Goal: Feedback & Contribution: Contribute content

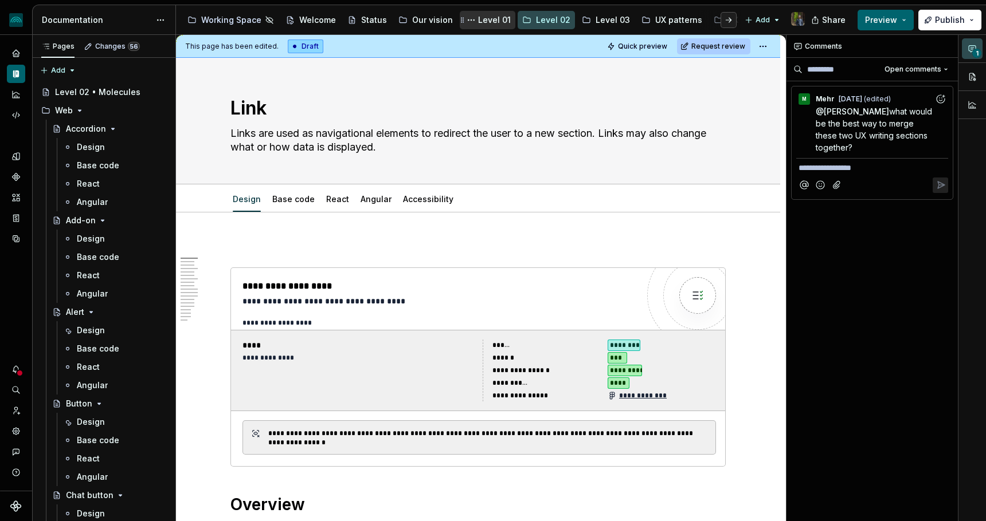
click at [486, 13] on div "Level 01" at bounding box center [487, 20] width 46 height 14
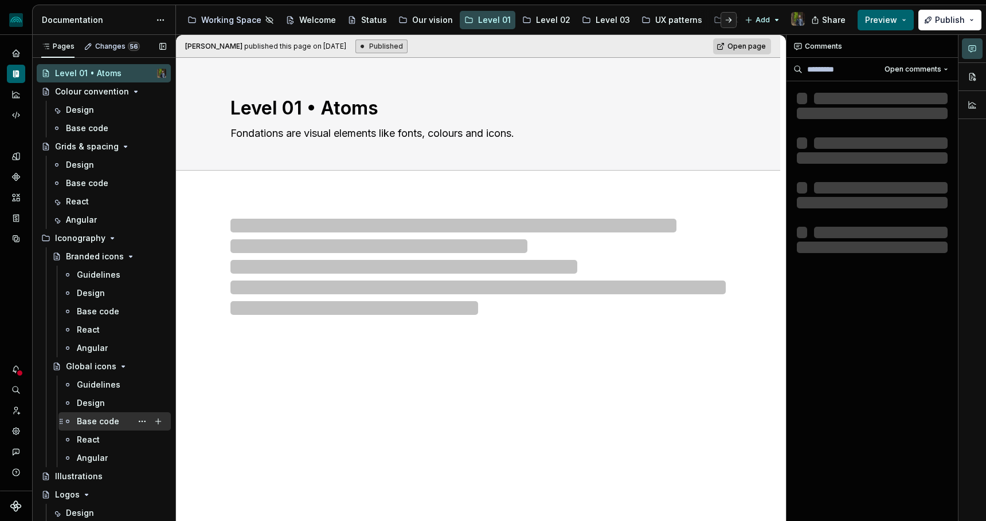
scroll to position [16, 0]
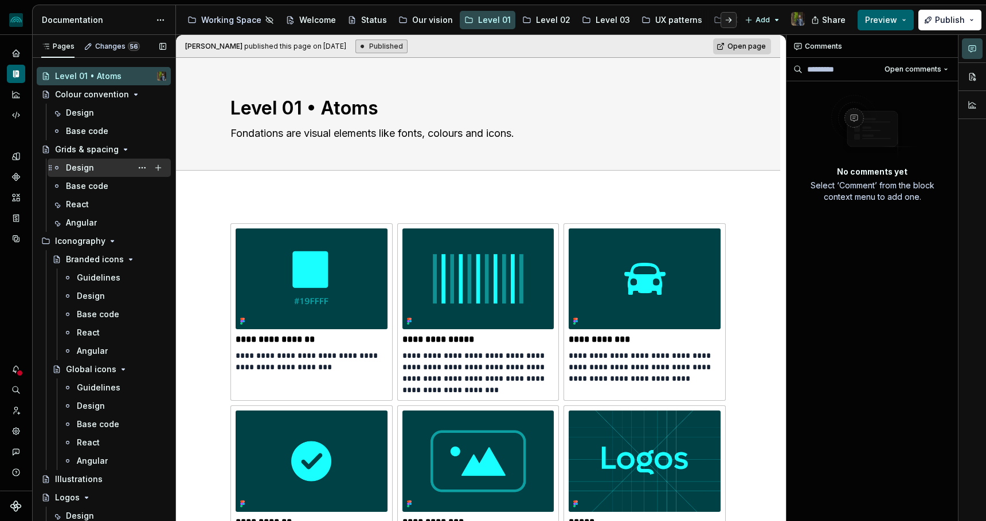
click at [107, 170] on div "Design" at bounding box center [116, 168] width 100 height 16
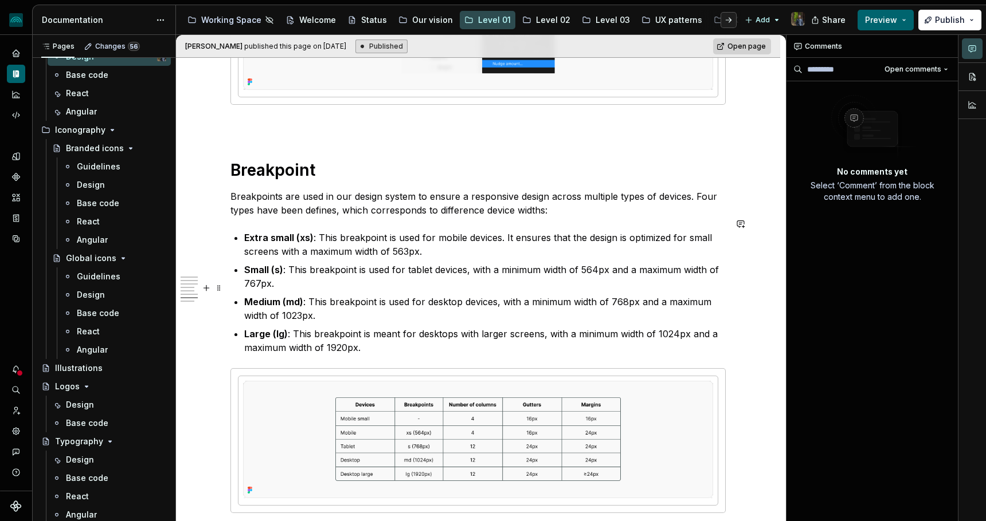
scroll to position [3001, 0]
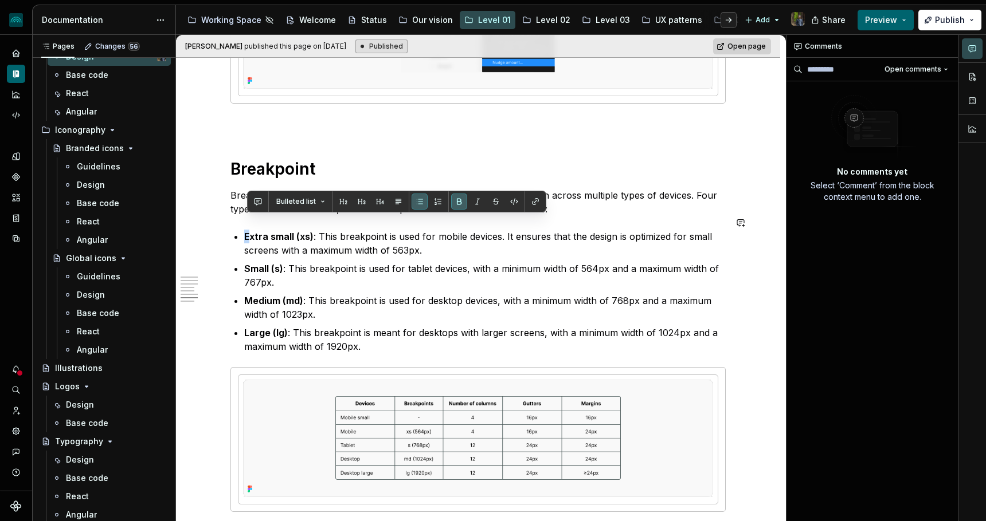
drag, startPoint x: 253, startPoint y: 221, endPoint x: 327, endPoint y: 212, distance: 74.4
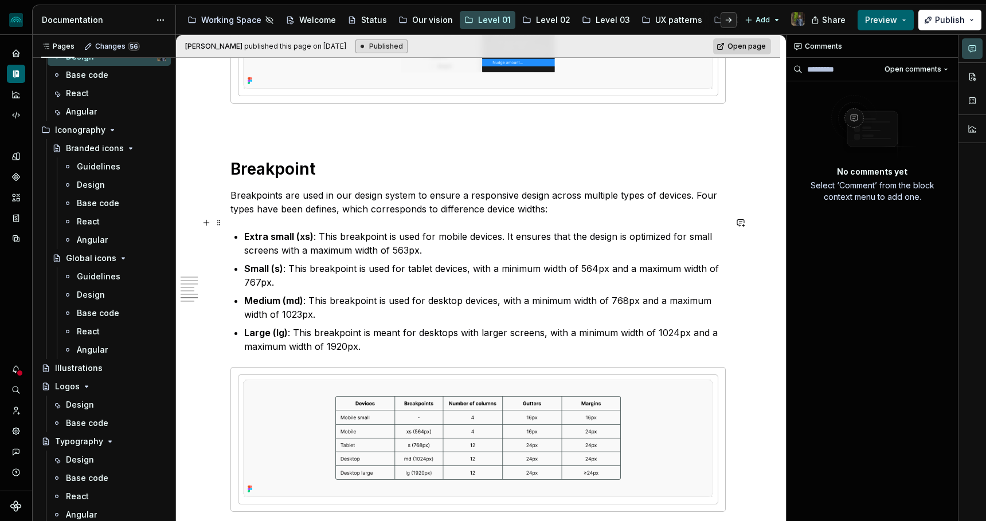
click at [308, 231] on strong "Extra small (xs)" at bounding box center [278, 236] width 69 height 11
click at [452, 230] on p "Extra small (xs) : This breakpoint is used for mobile devices. It ensures that …" at bounding box center [484, 244] width 481 height 28
click at [534, 230] on p "Extra small (xs) : This breakpoint is used for mobile devices. It ensures that …" at bounding box center [484, 244] width 481 height 28
drag, startPoint x: 280, startPoint y: 238, endPoint x: 397, endPoint y: 236, distance: 117.5
click at [397, 237] on p "Extra small (xs) : This breakpoint is used for mobile devices. It ensures that …" at bounding box center [484, 244] width 481 height 28
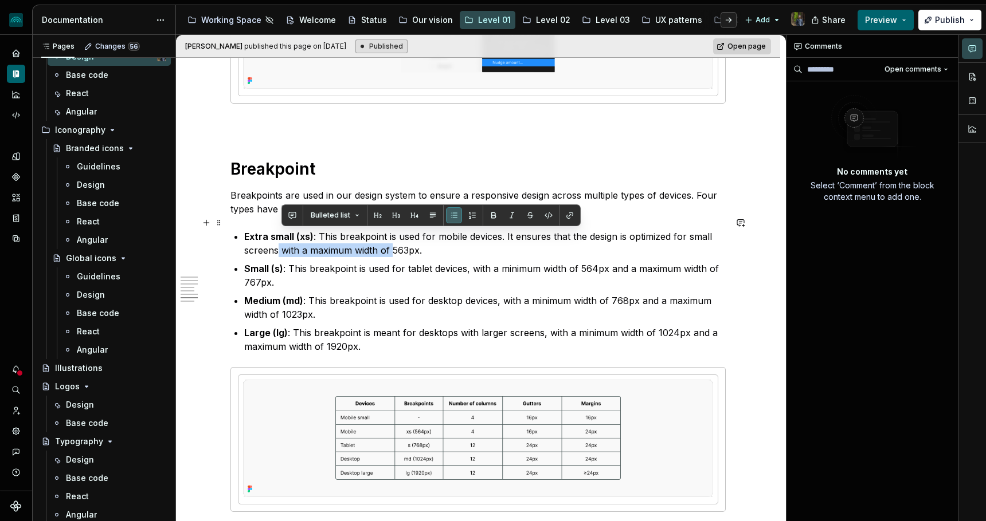
click at [397, 236] on p "Extra small (xs) : This breakpoint is used for mobile devices. It ensures that …" at bounding box center [484, 244] width 481 height 28
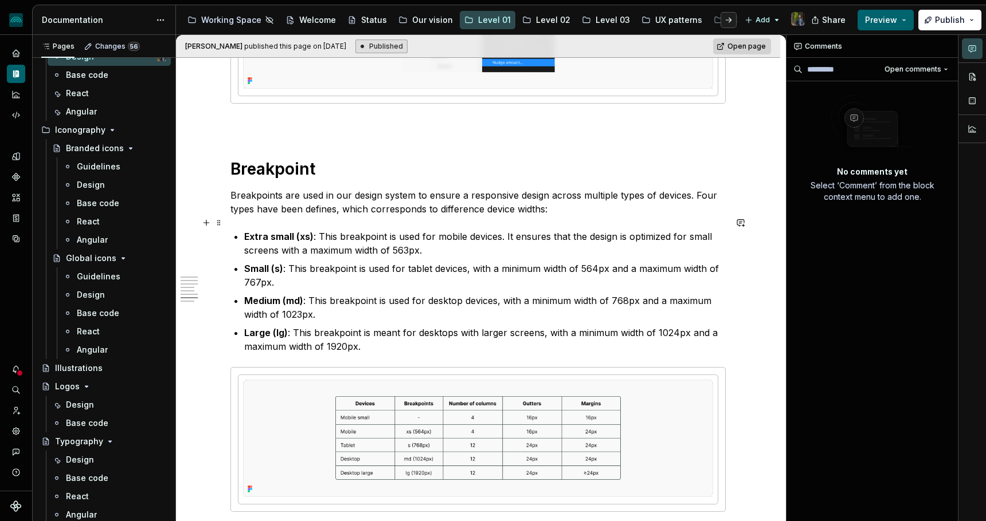
click at [401, 240] on p "Extra small (xs) : This breakpoint is used for mobile devices. It ensures that …" at bounding box center [484, 244] width 481 height 28
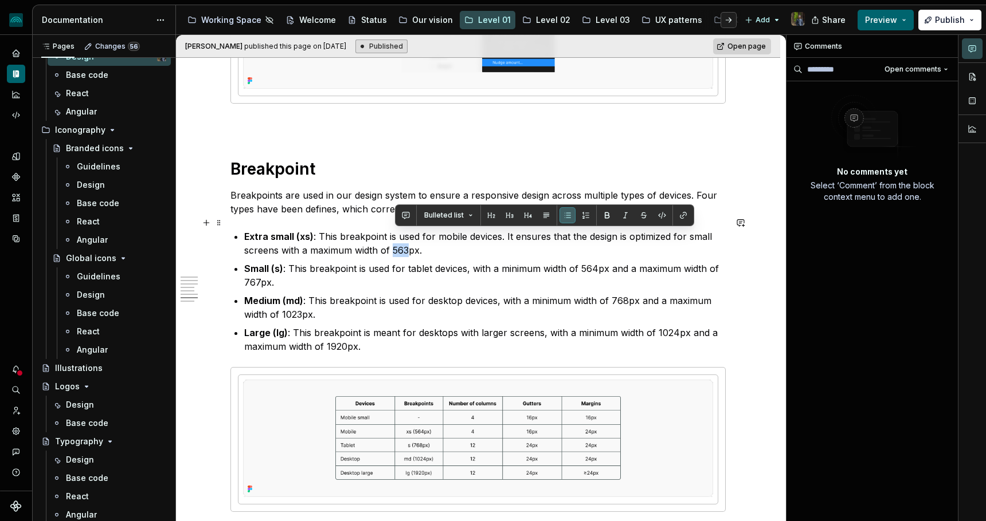
drag, startPoint x: 395, startPoint y: 234, endPoint x: 413, endPoint y: 235, distance: 17.2
click at [413, 235] on p "Extra small (xs) : This breakpoint is used for mobile devices. It ensures that …" at bounding box center [484, 244] width 481 height 28
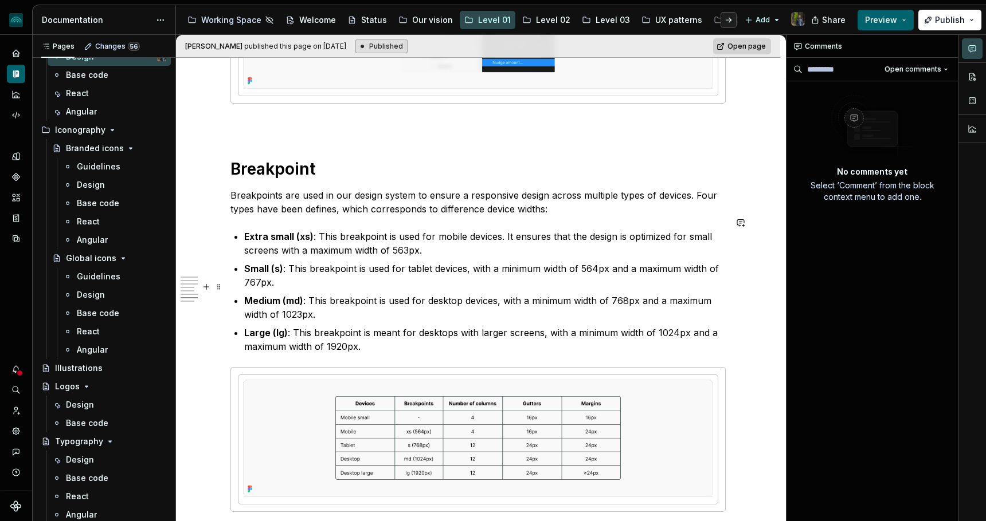
click at [264, 272] on p "Small (s) : This breakpoint is used for tablet devices, with a minimum width of…" at bounding box center [484, 276] width 481 height 28
click at [276, 272] on p "Small (s) : This breakpoint is used for tablet devices, with a minimum width of…" at bounding box center [484, 276] width 481 height 28
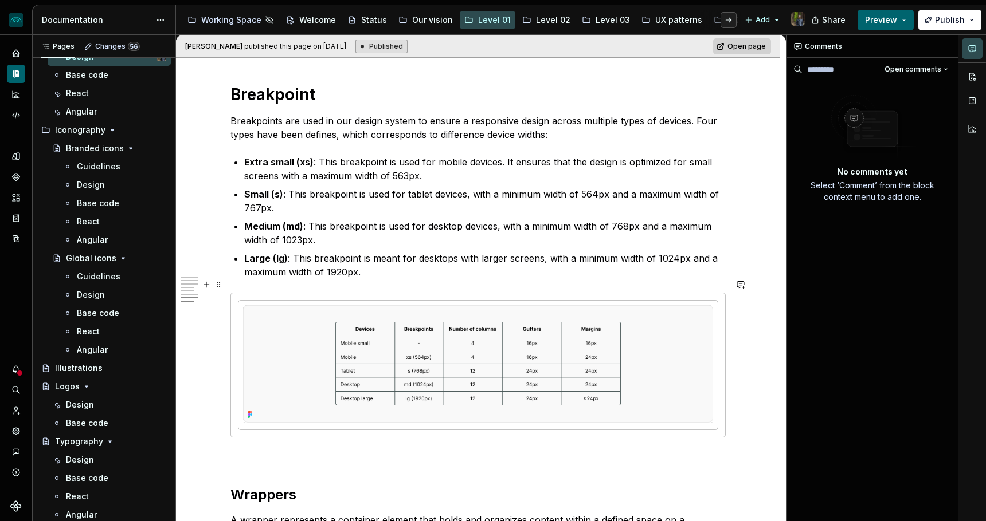
scroll to position [3072, 0]
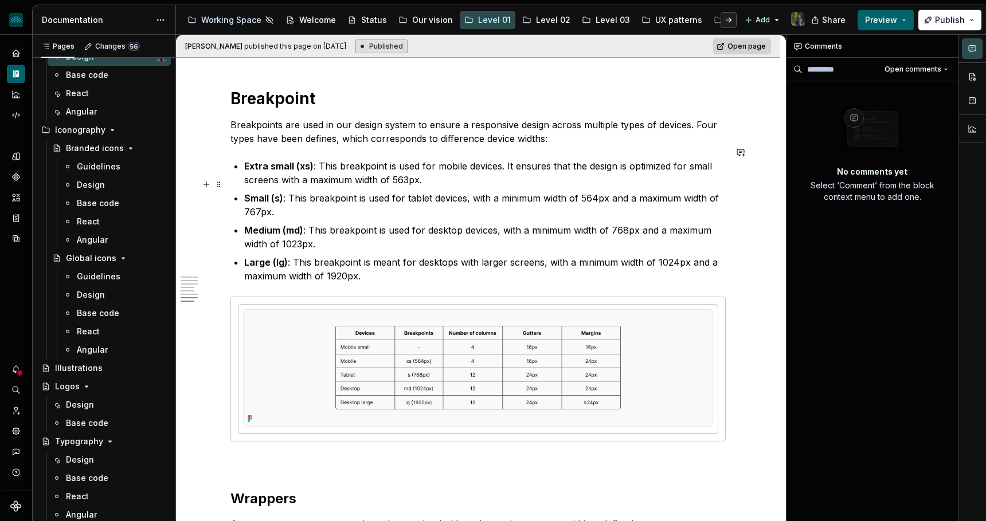
click at [262, 198] on p "Small (s) : This breakpoint is used for tablet devices, with a minimum width of…" at bounding box center [484, 205] width 481 height 28
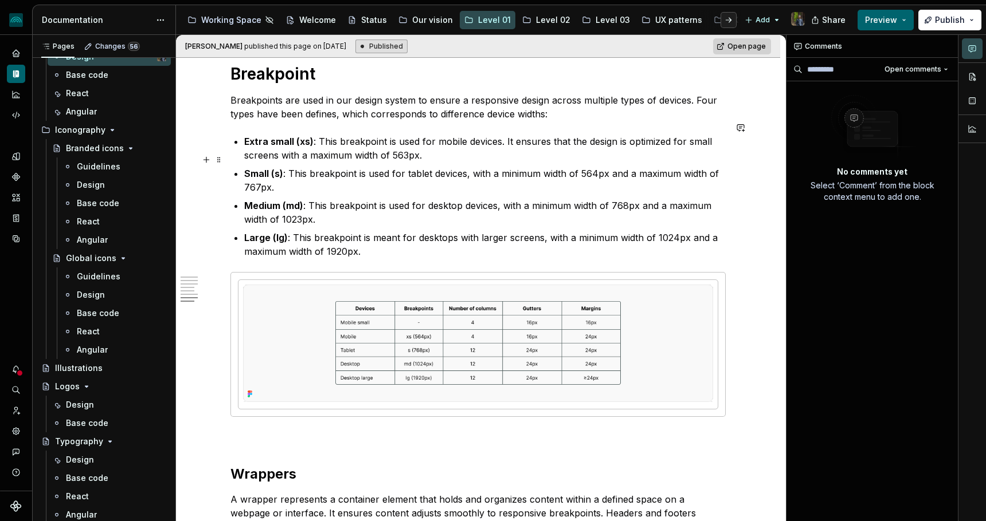
scroll to position [3115, 0]
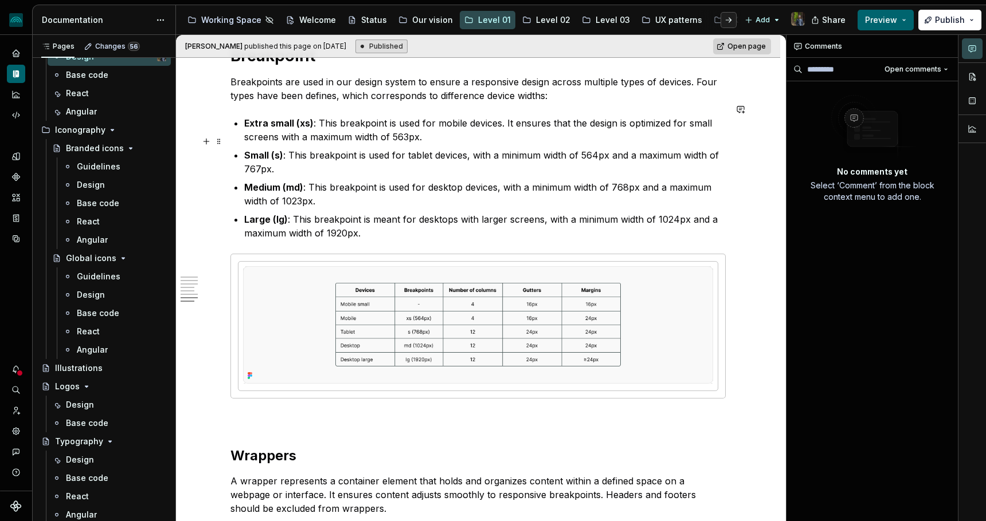
click at [251, 158] on p "Small (s) : This breakpoint is used for tablet devices, with a minimum width of…" at bounding box center [484, 162] width 481 height 28
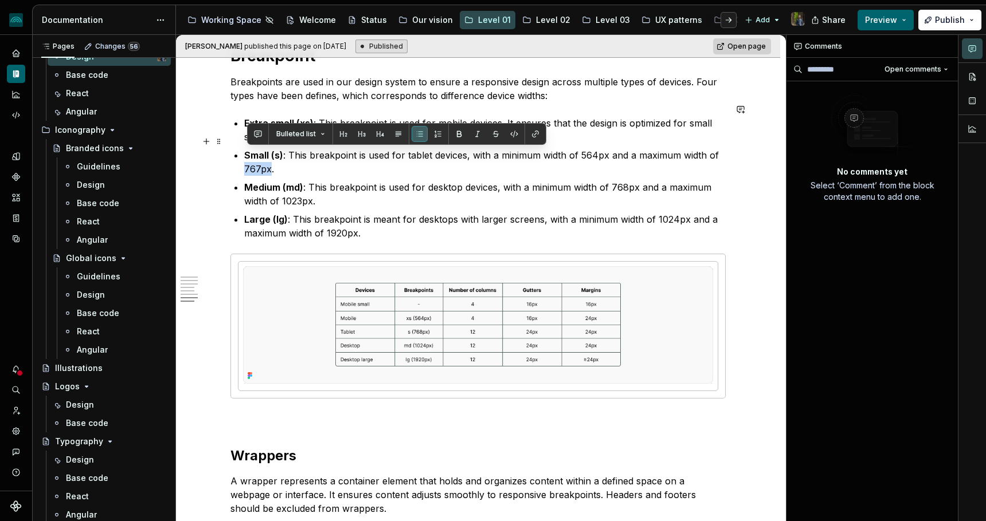
click at [268, 158] on p "Small (s) : This breakpoint is used for tablet devices, with a minimum width of…" at bounding box center [484, 162] width 481 height 28
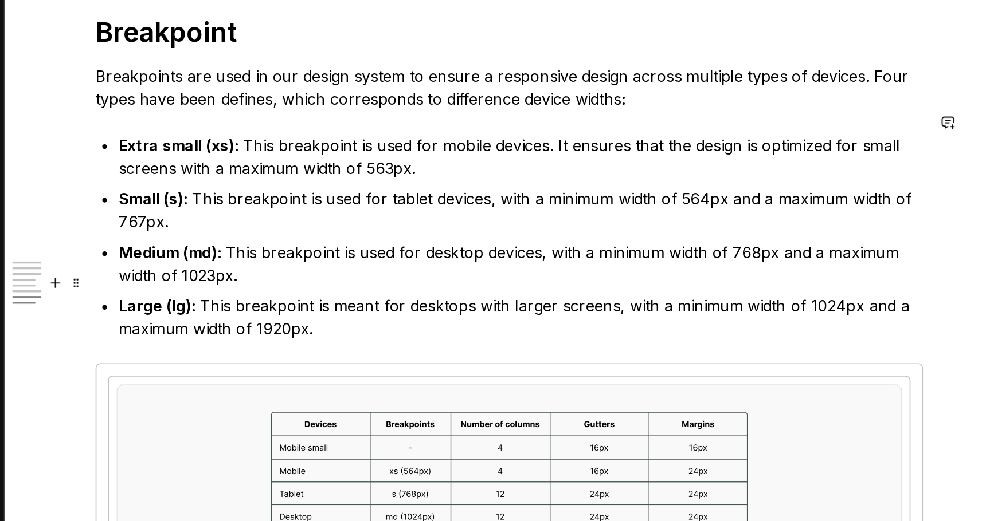
scroll to position [3030, 0]
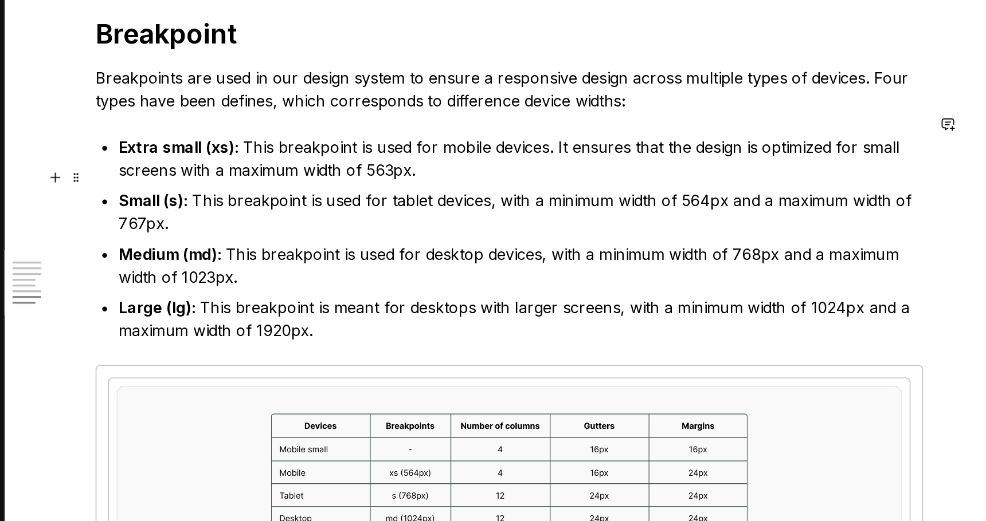
click at [258, 236] on p "Small (s) : This breakpoint is used for tablet devices, with a minimum width of…" at bounding box center [484, 247] width 481 height 28
click at [258, 239] on p "Small (s) : This breakpoint is used for tablet devices, with a minimum width of…" at bounding box center [484, 247] width 481 height 28
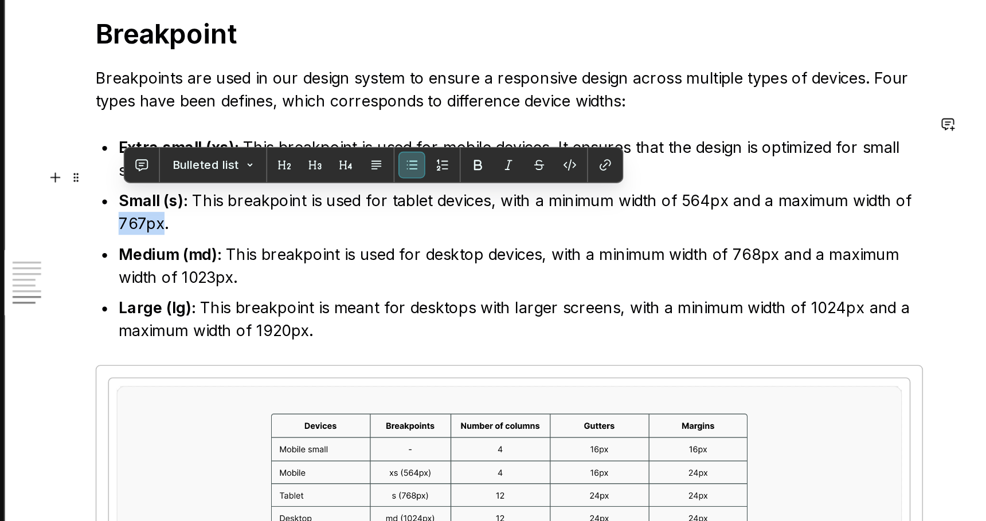
click at [258, 239] on p "Small (s) : This breakpoint is used for tablet devices, with a minimum width of…" at bounding box center [484, 247] width 481 height 28
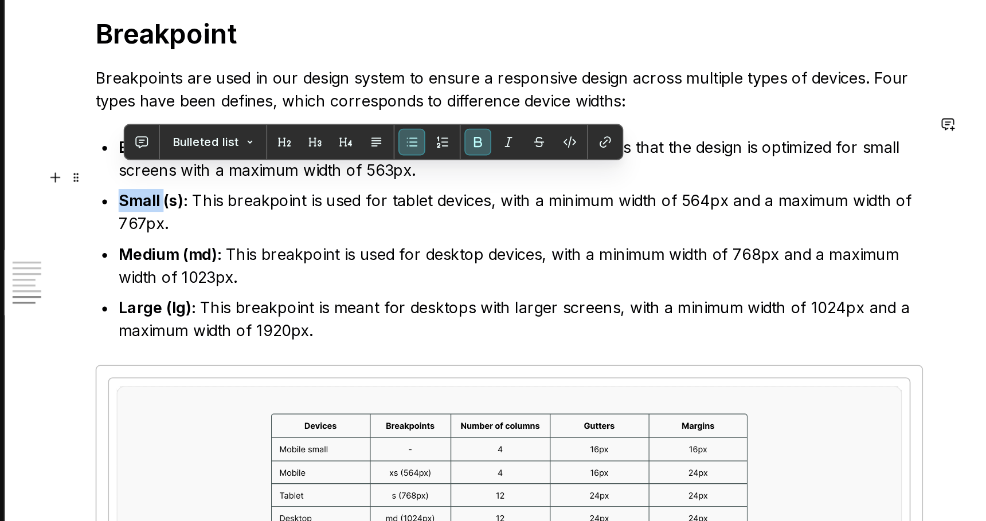
drag, startPoint x: 249, startPoint y: 225, endPoint x: 274, endPoint y: 226, distance: 25.2
click at [274, 234] on strong "Small (s)" at bounding box center [263, 239] width 39 height 11
click at [423, 233] on p "Small (s) : This breakpoint is used for tablet devices, with a minimum width of…" at bounding box center [484, 247] width 481 height 28
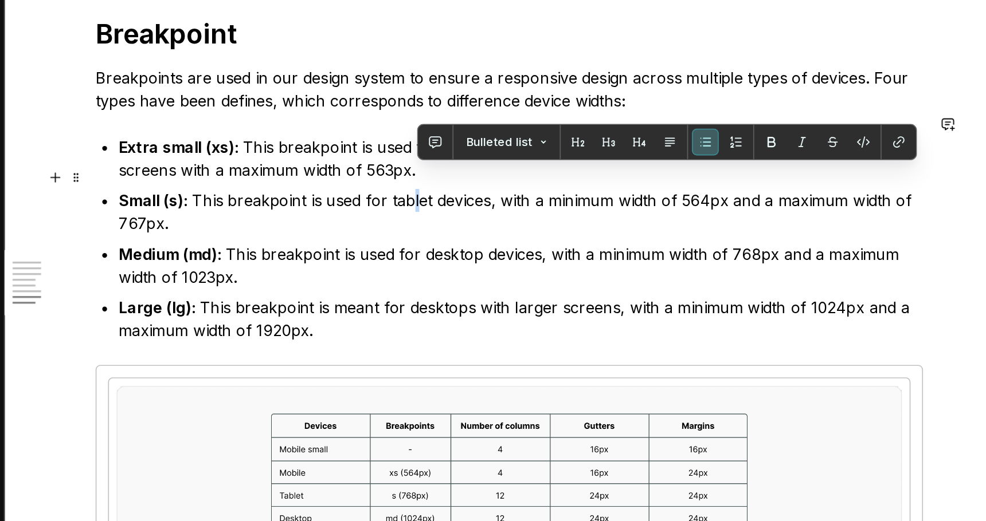
click at [423, 233] on p "Small (s) : This breakpoint is used for tablet devices, with a minimum width of…" at bounding box center [484, 247] width 481 height 28
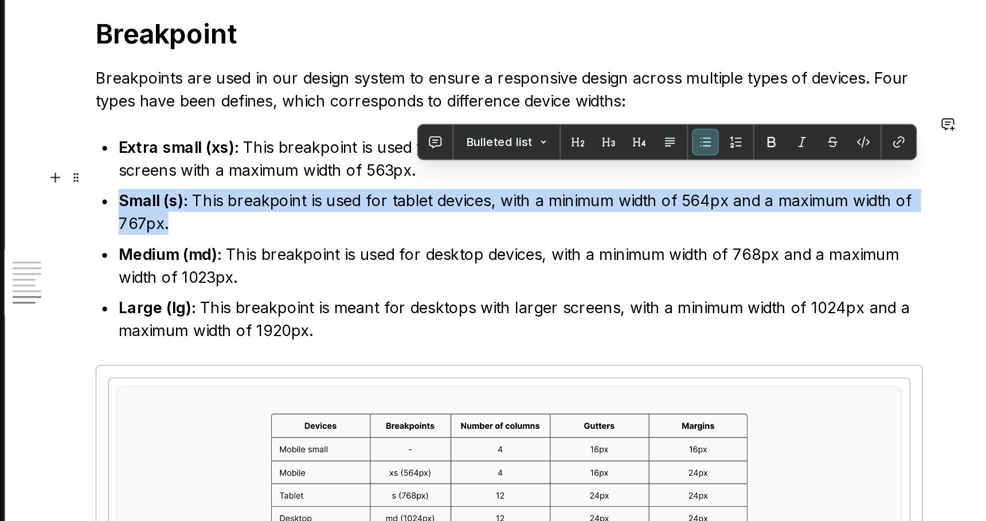
click at [423, 233] on p "Small (s) : This breakpoint is used for tablet devices, with a minimum width of…" at bounding box center [484, 247] width 481 height 28
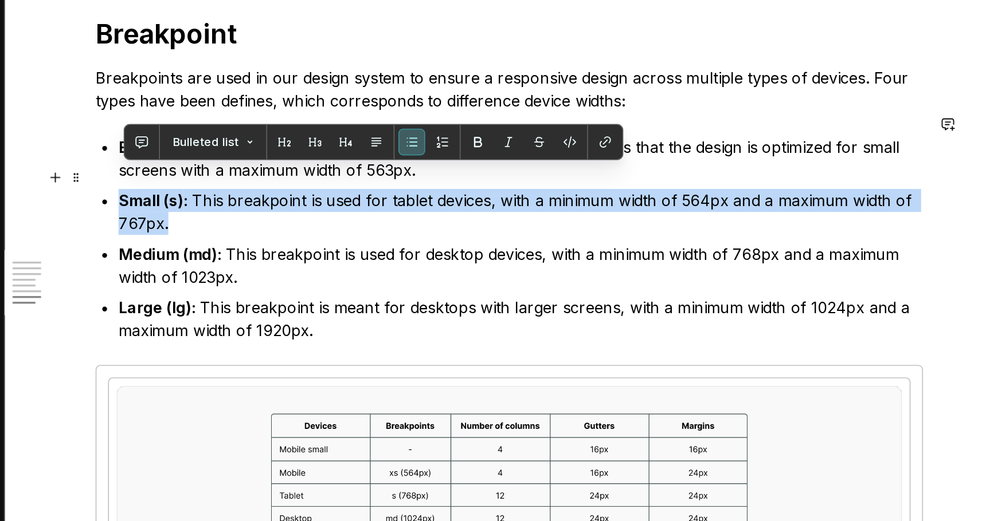
click at [423, 233] on p "Small (s) : This breakpoint is used for tablet devices, with a minimum width of…" at bounding box center [484, 247] width 481 height 28
click at [421, 233] on p "Small (s) : This breakpoint is used for tablet devices, with a minimum width of…" at bounding box center [484, 247] width 481 height 28
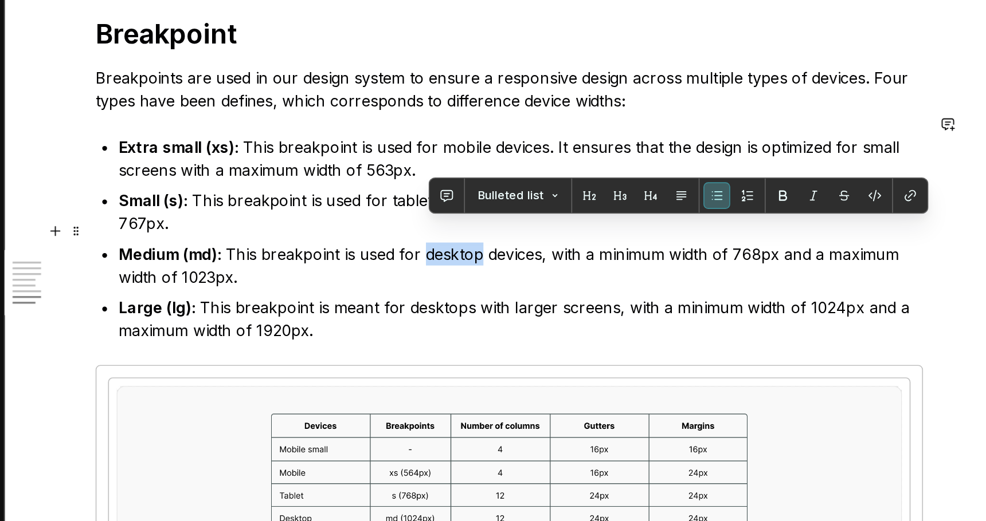
drag, startPoint x: 429, startPoint y: 259, endPoint x: 463, endPoint y: 258, distance: 33.8
click at [463, 265] on p "Medium (md) : This breakpoint is used for desktop devices, with a minimum width…" at bounding box center [484, 279] width 481 height 28
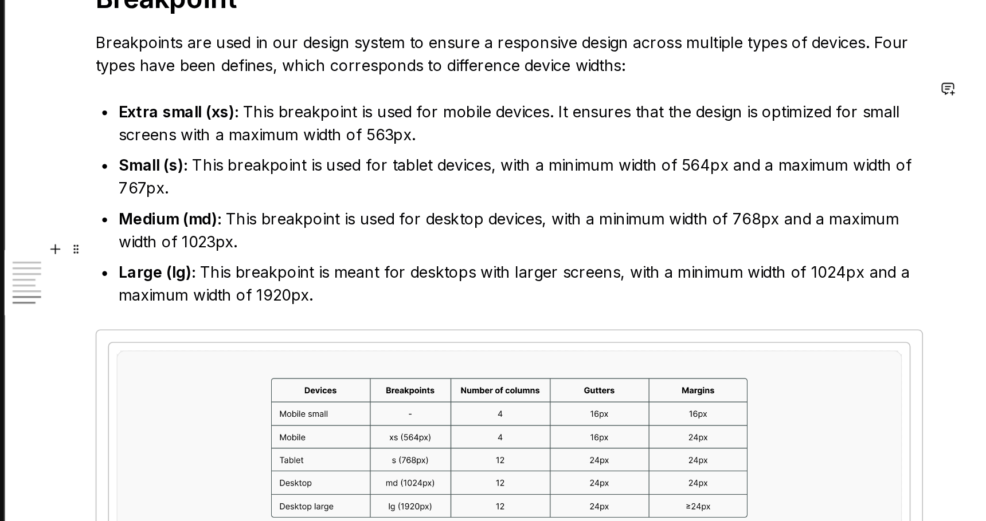
scroll to position [3040, 0]
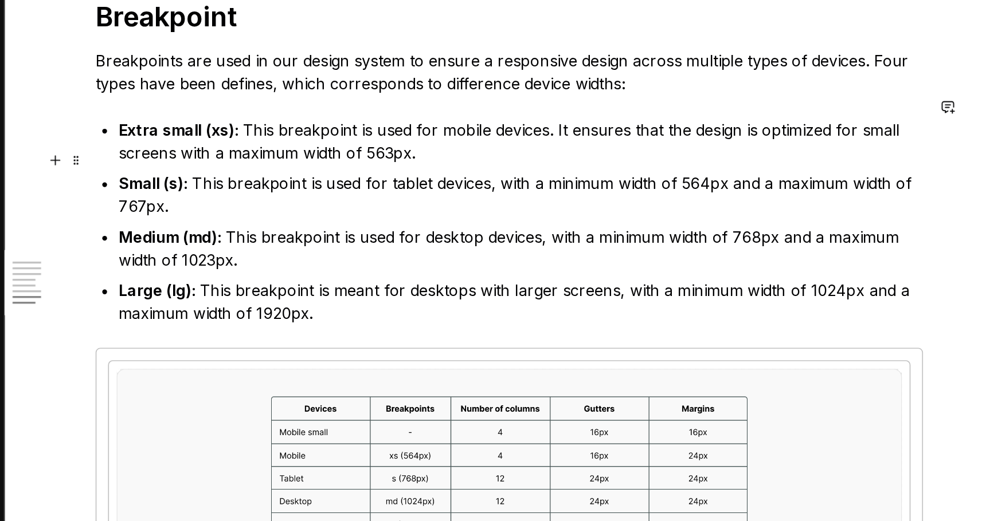
click at [256, 226] on p "Small (s) : This breakpoint is used for tablet devices, with a minimum width of…" at bounding box center [484, 237] width 481 height 28
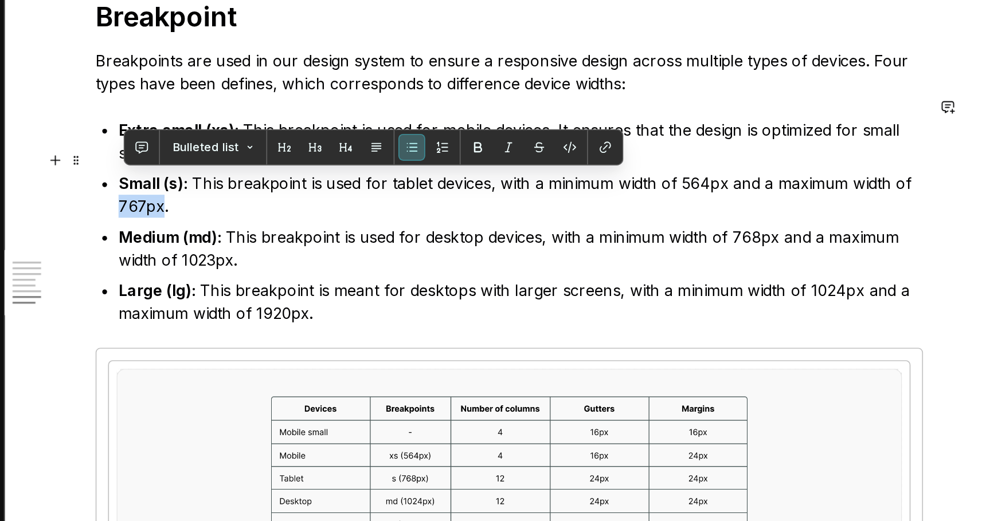
click at [256, 226] on p "Small (s) : This breakpoint is used for tablet devices, with a minimum width of…" at bounding box center [484, 237] width 481 height 28
click at [626, 255] on p "Medium (md) : This breakpoint is used for desktop devices, with a minimum width…" at bounding box center [484, 269] width 481 height 28
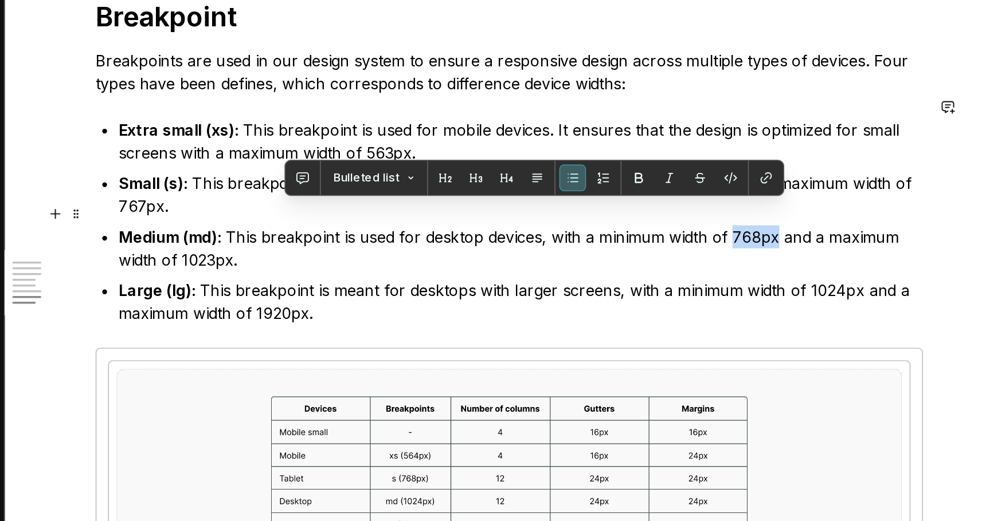
click at [626, 255] on p "Medium (md) : This breakpoint is used for desktop devices, with a minimum width…" at bounding box center [484, 269] width 481 height 28
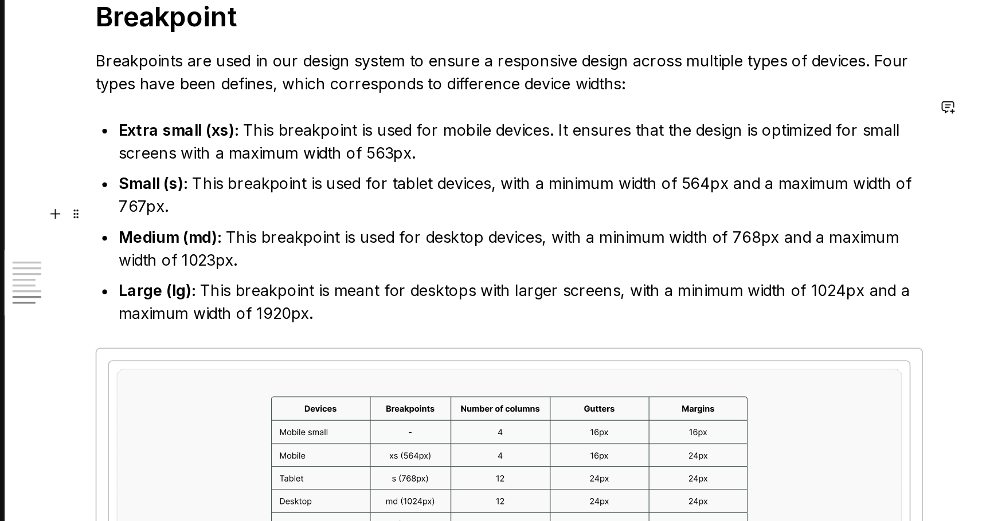
click at [301, 261] on p "Medium (md) : This breakpoint is used for desktop devices, with a minimum width…" at bounding box center [484, 269] width 481 height 28
click at [676, 287] on p "Large (lg) : This breakpoint is meant for desktops with larger screens, with a …" at bounding box center [484, 301] width 481 height 28
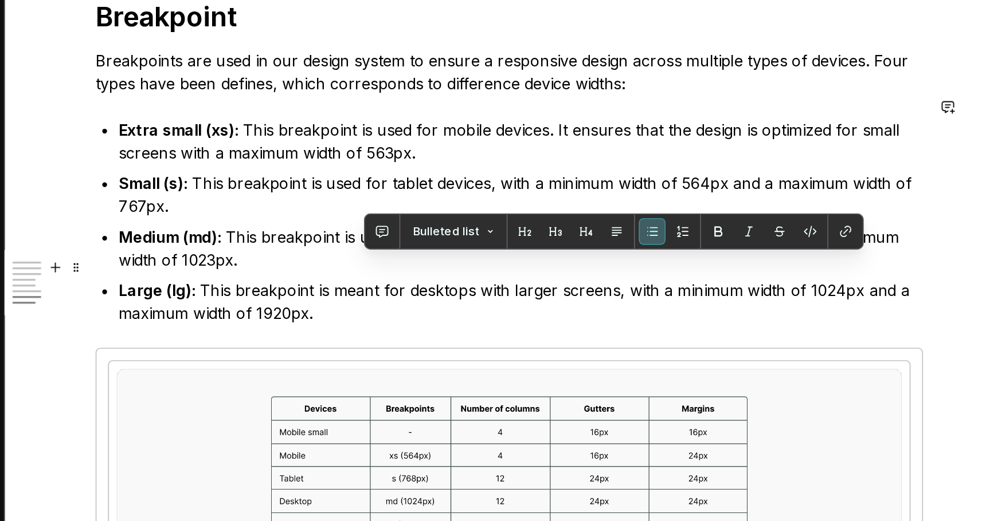
click at [355, 293] on p "Large (lg) : This breakpoint is meant for desktops with larger screens, with a …" at bounding box center [484, 301] width 481 height 28
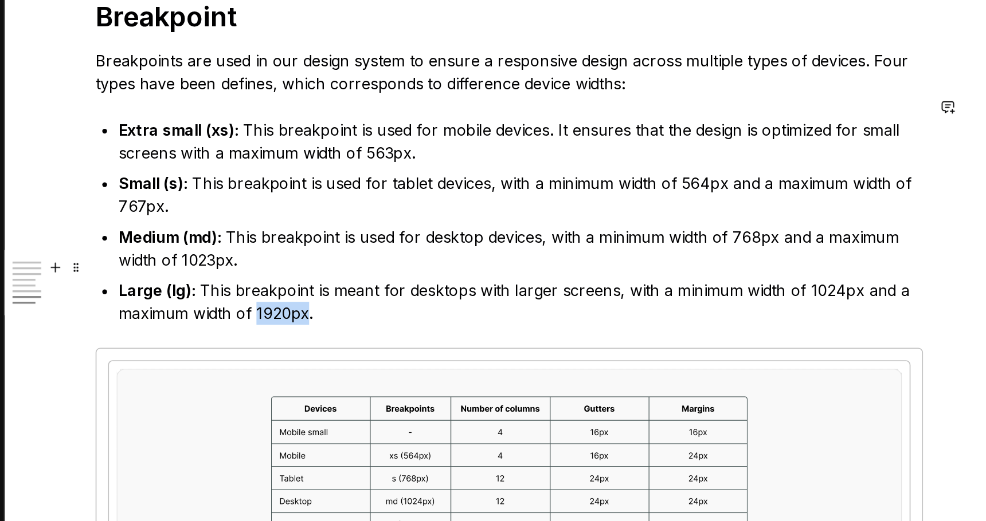
click at [355, 293] on p "Large (lg) : This breakpoint is meant for desktops with larger screens, with a …" at bounding box center [484, 301] width 481 height 28
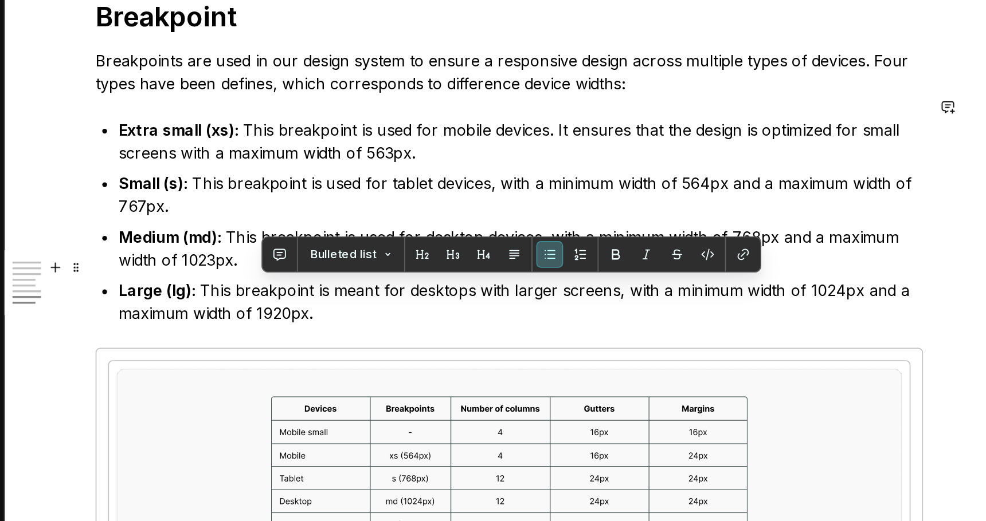
click at [409, 297] on p "Large (lg) : This breakpoint is meant for desktops with larger screens, with a …" at bounding box center [484, 301] width 481 height 28
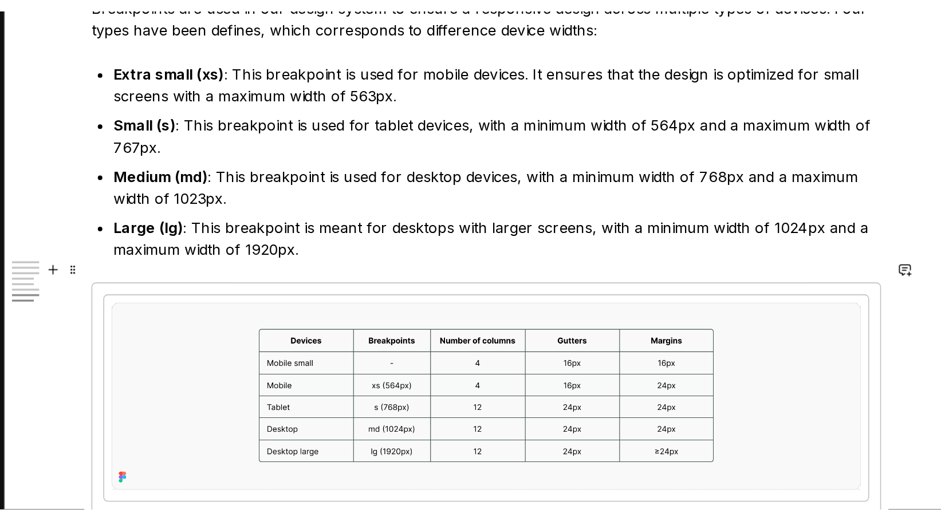
scroll to position [3079, 0]
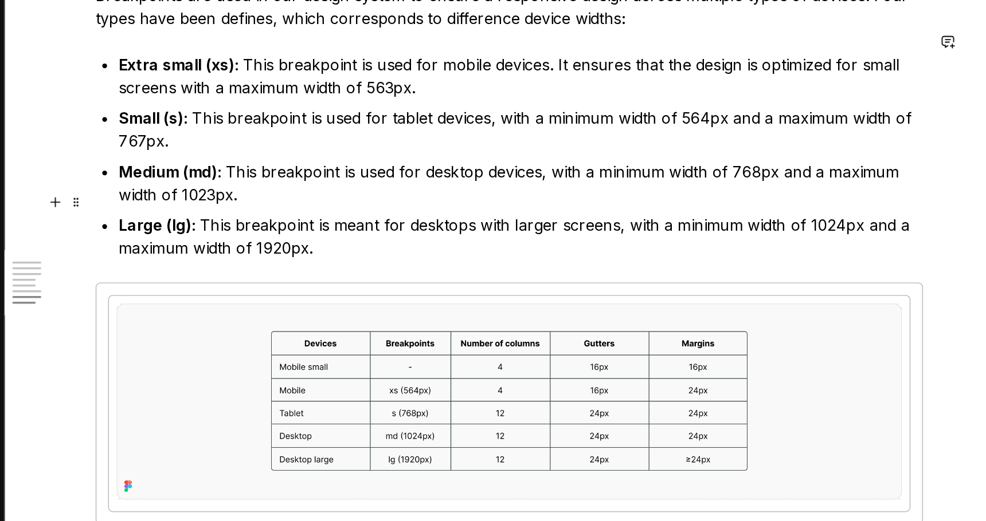
click at [346, 254] on p "Large (lg) : This breakpoint is meant for desktops with larger screens, with a …" at bounding box center [484, 262] width 481 height 28
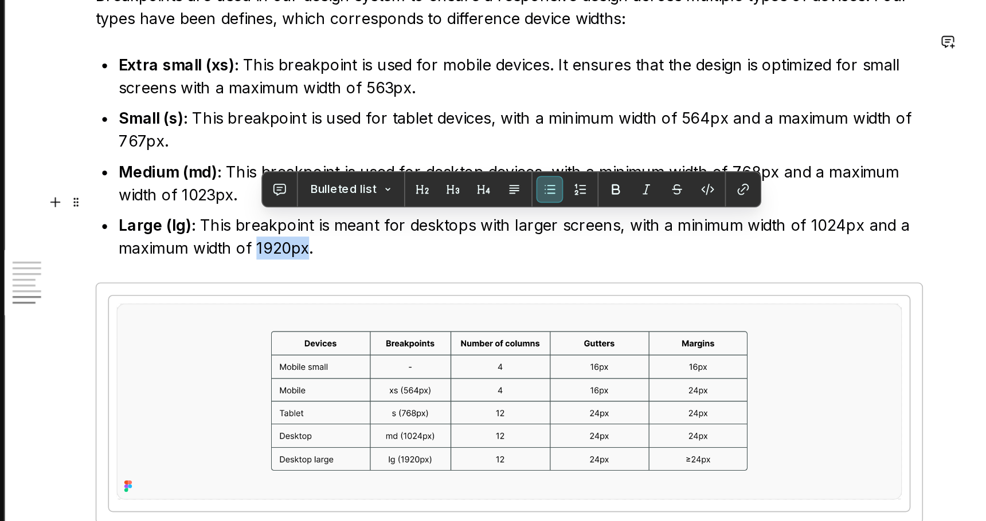
click at [346, 254] on p "Large (lg) : This breakpoint is meant for desktops with larger screens, with a …" at bounding box center [484, 262] width 481 height 28
click at [378, 252] on p "Large (lg) : This breakpoint is meant for desktops with larger screens, with a …" at bounding box center [484, 262] width 481 height 28
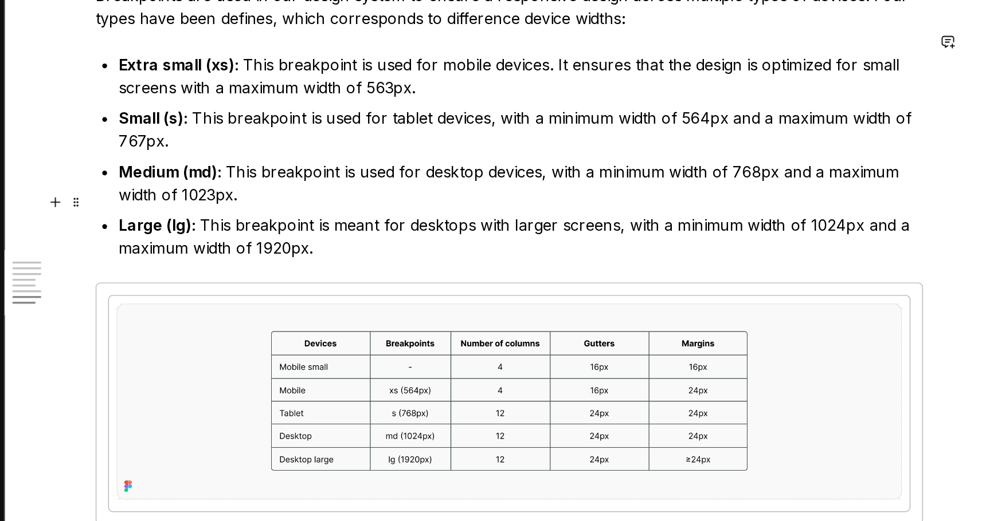
click at [347, 261] on p "Large (lg) : This breakpoint is meant for desktops with larger screens, with a …" at bounding box center [484, 262] width 481 height 28
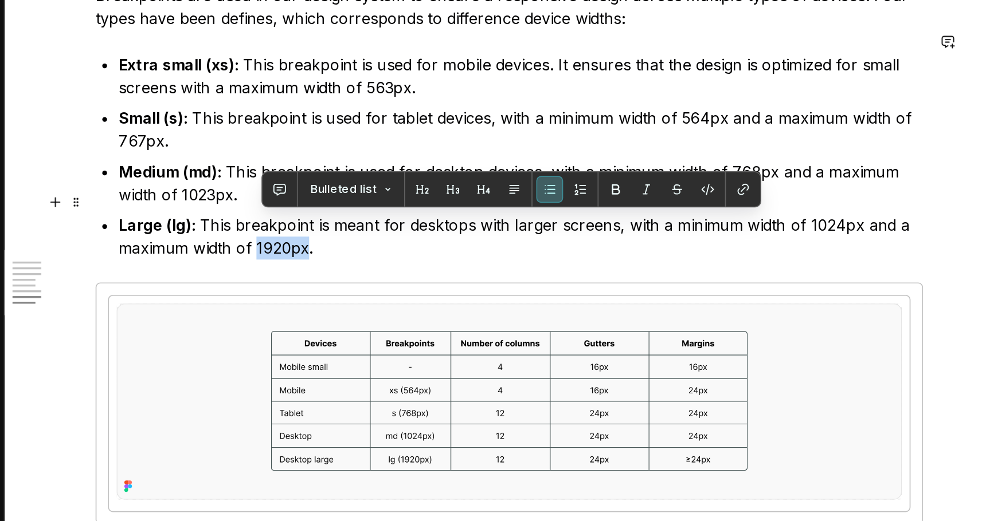
click at [346, 255] on p "Large (lg) : This breakpoint is meant for desktops with larger screens, with a …" at bounding box center [484, 262] width 481 height 28
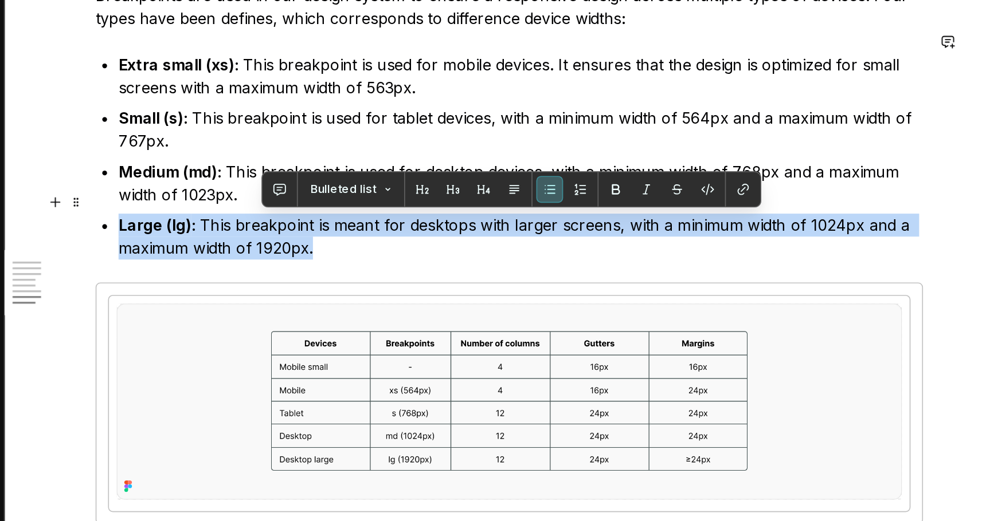
click at [342, 255] on p "Large (lg) : This breakpoint is meant for desktops with larger screens, with a …" at bounding box center [484, 262] width 481 height 28
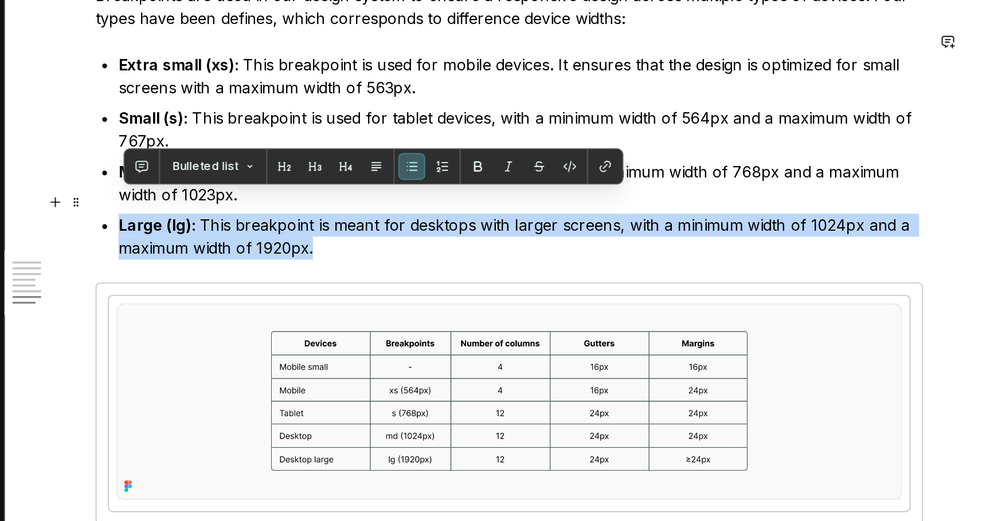
click at [342, 255] on p "Large (lg) : This breakpoint is meant for desktops with larger screens, with a …" at bounding box center [484, 262] width 481 height 28
click at [348, 254] on p "Large (lg) : This breakpoint is meant for desktops with larger screens, with a …" at bounding box center [484, 262] width 481 height 28
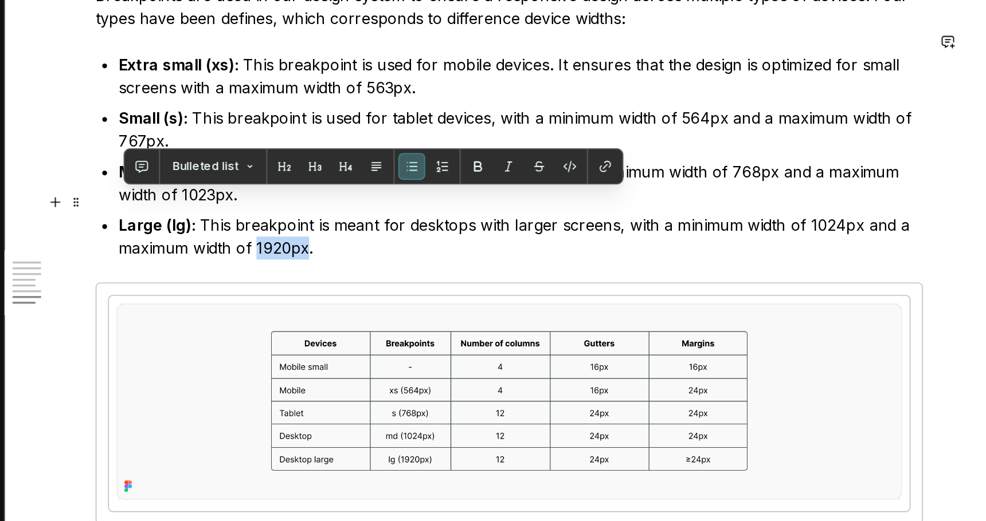
click at [348, 254] on p "Large (lg) : This breakpoint is meant for desktops with larger screens, with a …" at bounding box center [484, 262] width 481 height 28
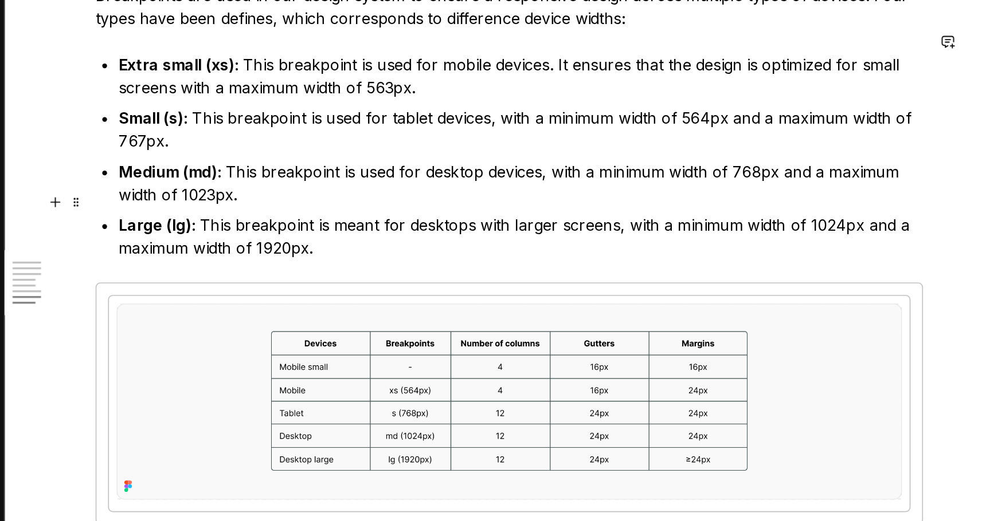
click at [368, 256] on p "Large (lg) : This breakpoint is meant for desktops with larger screens, with a …" at bounding box center [484, 262] width 481 height 28
click at [364, 256] on p "Large (lg) : This breakpoint is meant for desktops with larger screens, with a …" at bounding box center [484, 262] width 481 height 28
click at [344, 256] on p "Large (lg) : This breakpoint is meant for desktops with larger screens, with a …" at bounding box center [484, 262] width 481 height 28
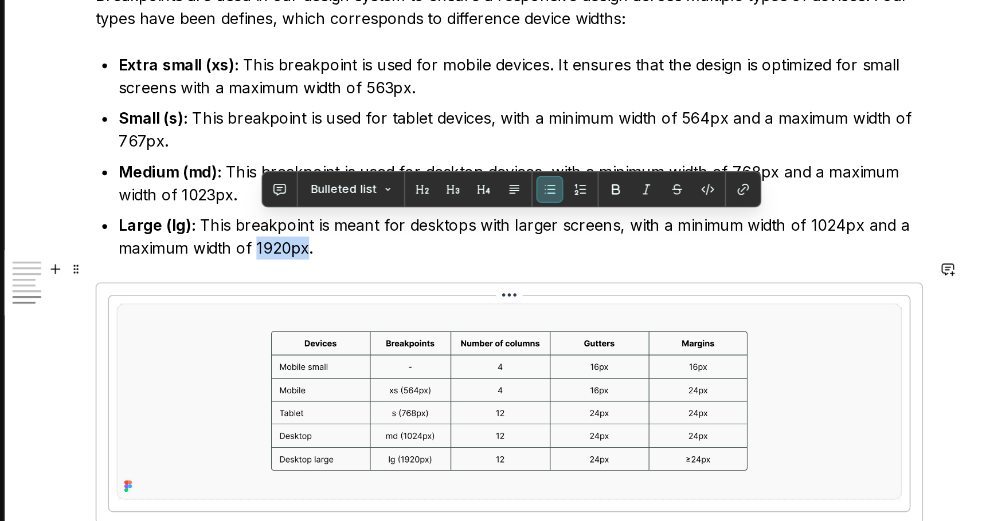
click at [519, 337] on img at bounding box center [478, 360] width 470 height 117
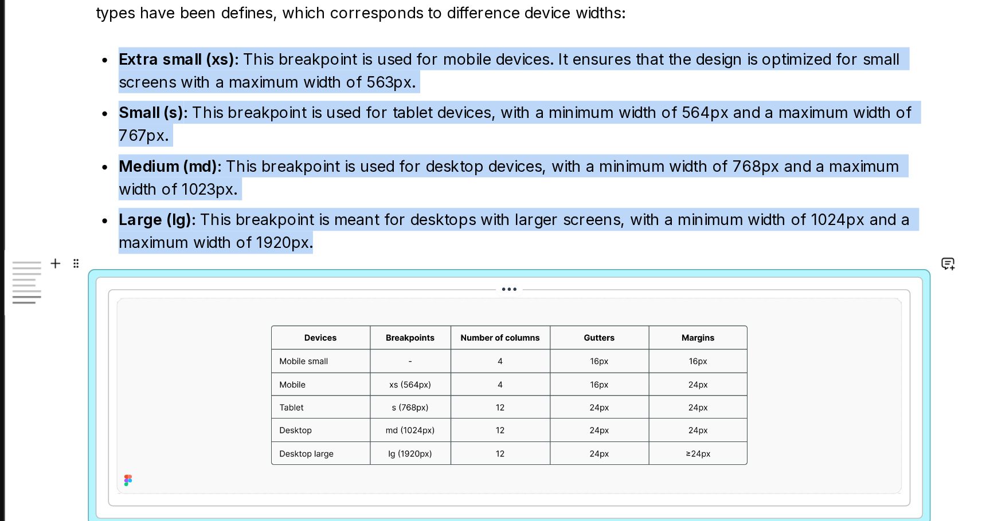
scroll to position [3080, 0]
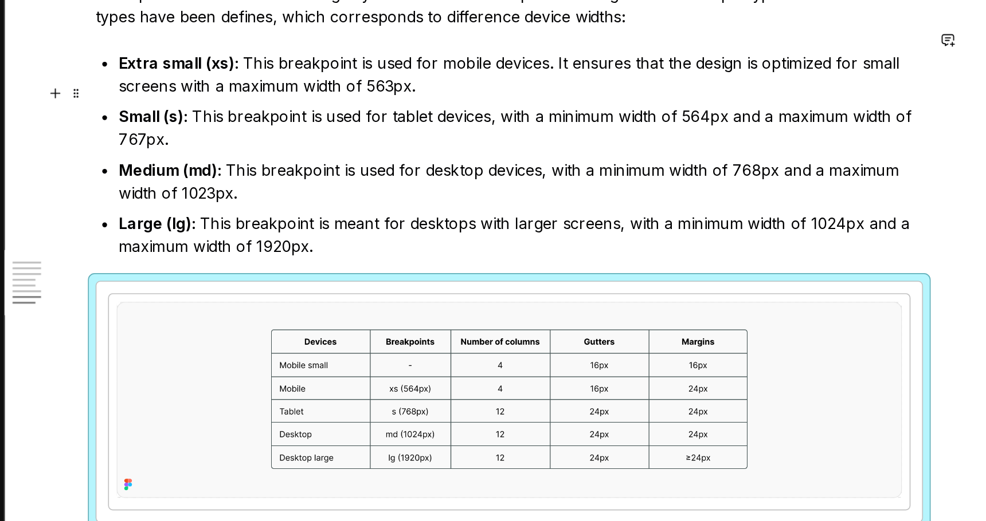
click at [262, 190] on p "Small (s) : This breakpoint is used for tablet devices, with a minimum width of…" at bounding box center [484, 197] width 481 height 28
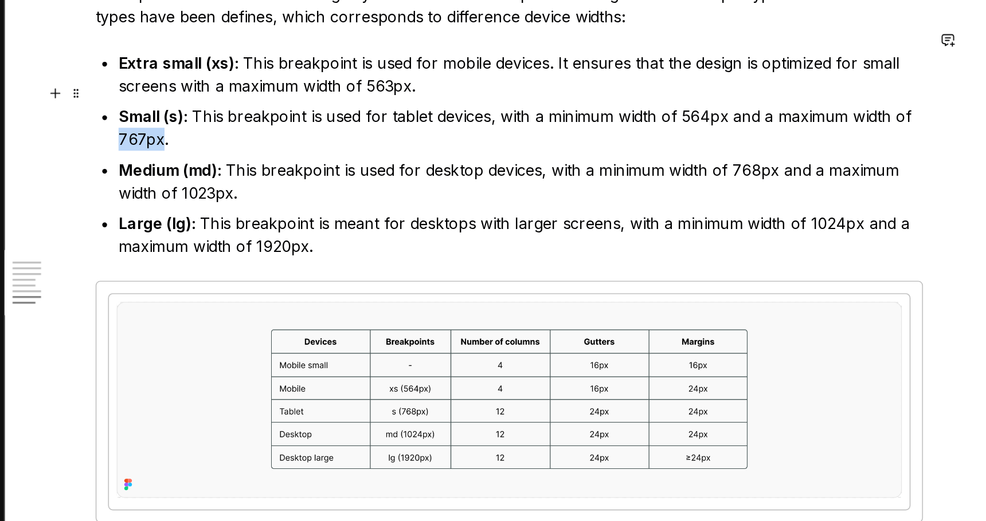
click at [262, 190] on p "Small (s) : This breakpoint is used for tablet devices, with a minimum width of…" at bounding box center [484, 197] width 481 height 28
click at [359, 215] on p "Medium (md) : This breakpoint is used for desktop devices, with a minimum width…" at bounding box center [484, 229] width 481 height 28
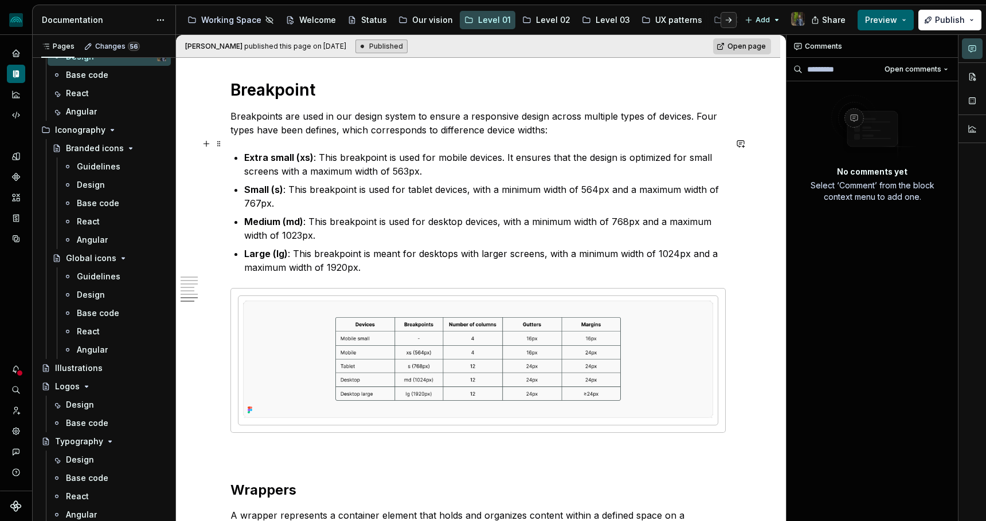
click at [410, 156] on p "Extra small (xs) : This breakpoint is used for mobile devices. It ensures that …" at bounding box center [484, 165] width 481 height 28
click at [451, 154] on p "Extra small (xs) : This breakpoint is used for mobile devices. It ensures that …" at bounding box center [484, 165] width 481 height 28
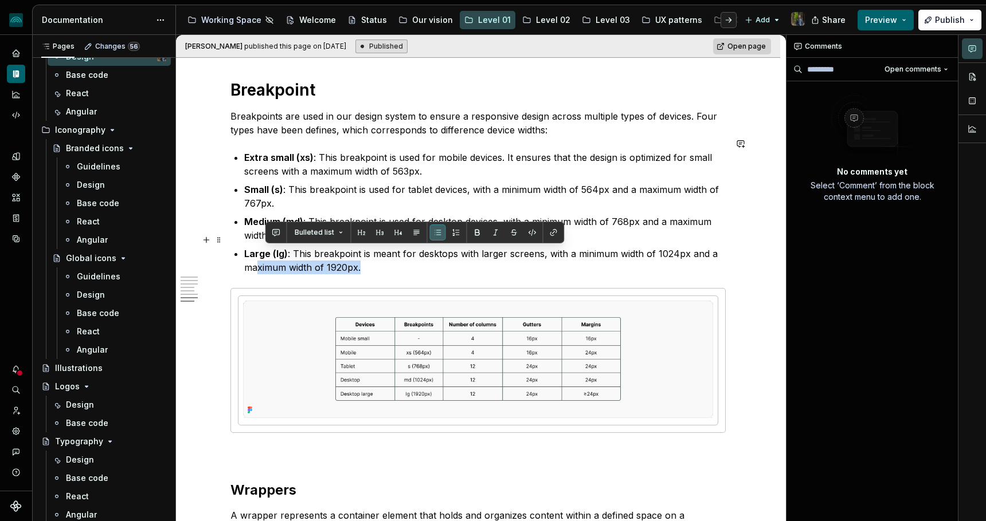
drag, startPoint x: 361, startPoint y: 261, endPoint x: 262, endPoint y: 258, distance: 98.6
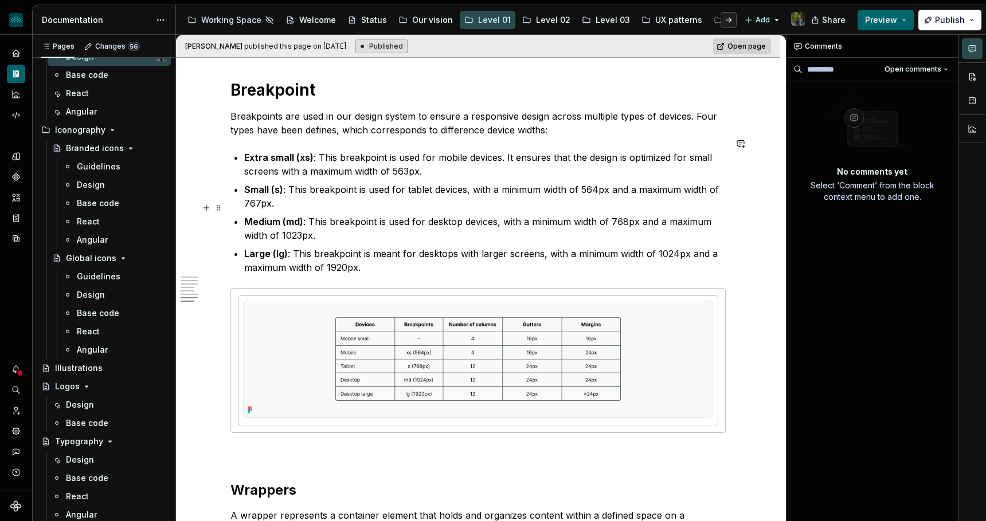
click at [614, 219] on p "Medium (md) : This breakpoint is used for desktop devices, with a minimum width…" at bounding box center [484, 229] width 481 height 28
type textarea "*"
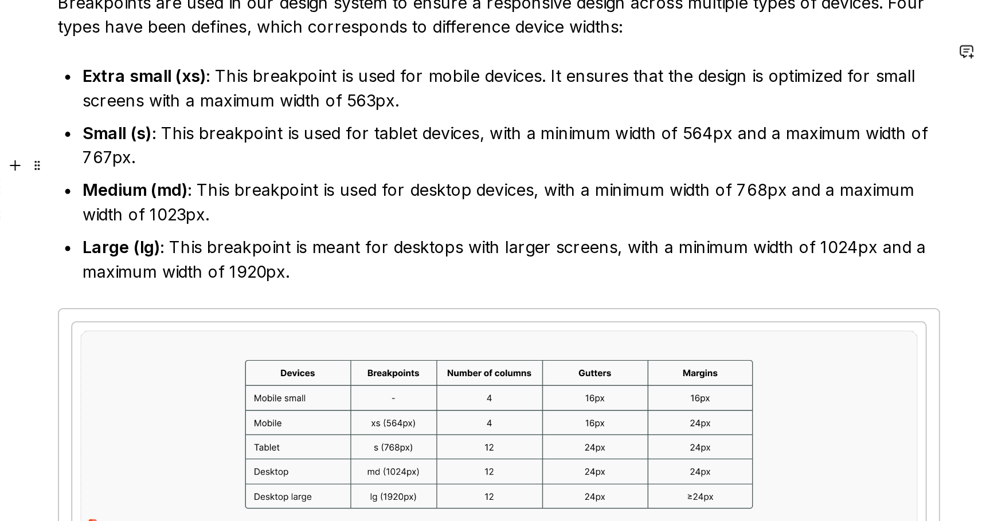
scroll to position [3019, 0]
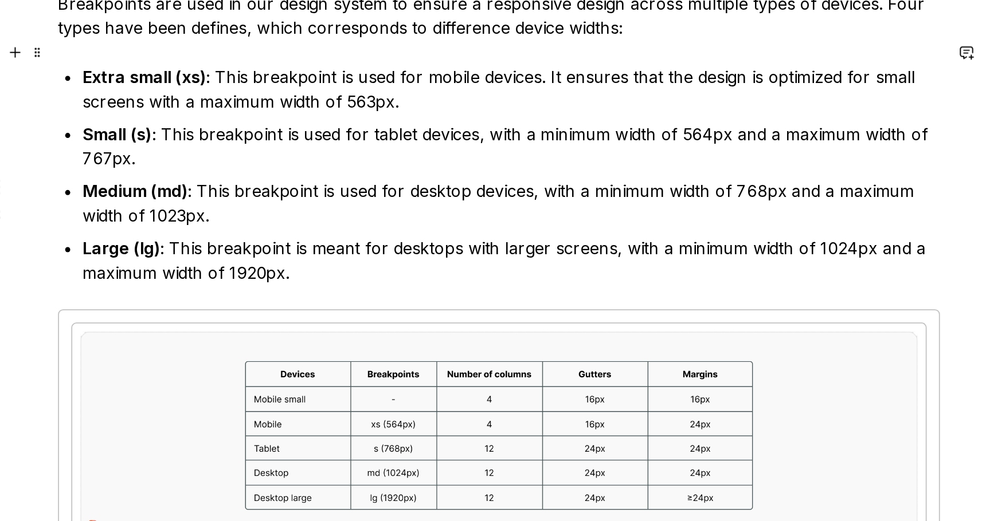
click at [410, 218] on p "Extra small (xs) : This breakpoint is used for mobile devices. It ensures that …" at bounding box center [484, 226] width 481 height 28
click at [599, 244] on p "Small (s) : This breakpoint is used for tablet devices, with a minimum width of…" at bounding box center [484, 258] width 481 height 28
click at [260, 251] on p "Small (s) : This breakpoint is used for tablet devices, with a minimum width of…" at bounding box center [484, 258] width 481 height 28
click at [628, 276] on p "Medium (md) : This breakpoint is used for desktop devices, with a minimum width…" at bounding box center [484, 290] width 481 height 28
click at [304, 283] on p "Medium (md) : This breakpoint is used for desktop devices, with a minimum width…" at bounding box center [484, 290] width 481 height 28
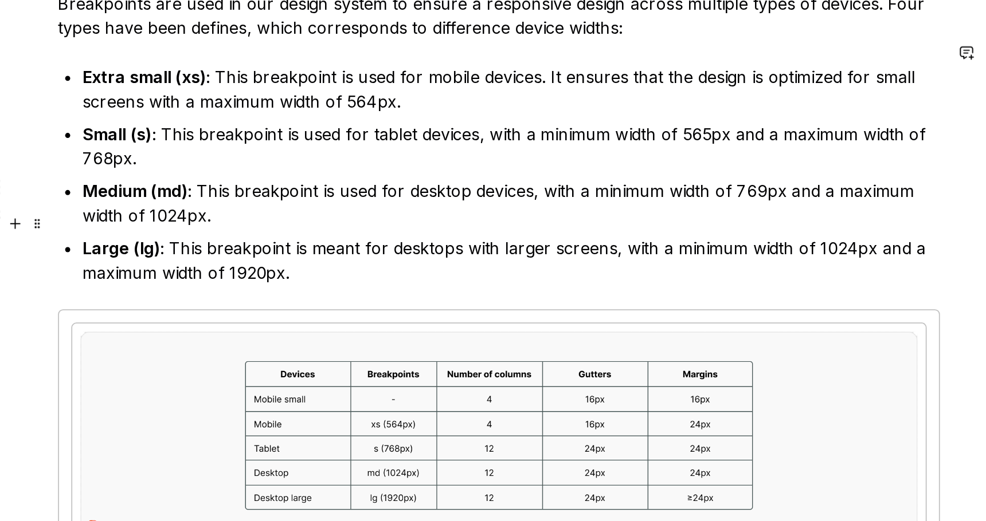
click at [678, 308] on p "Large (lg) : This breakpoint is meant for desktops with larger screens, with a …" at bounding box center [484, 322] width 481 height 28
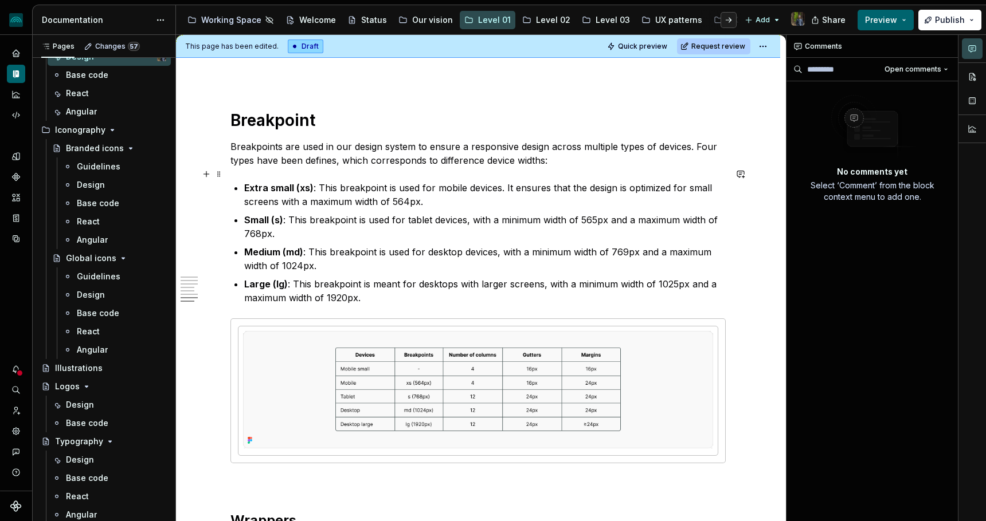
scroll to position [3033, 0]
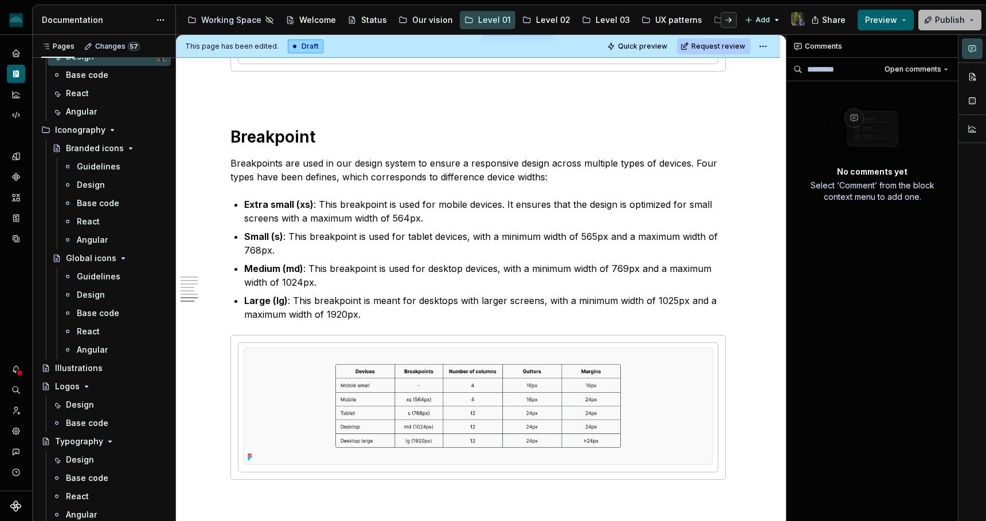
click at [943, 17] on span "Publish" at bounding box center [950, 19] width 30 height 11
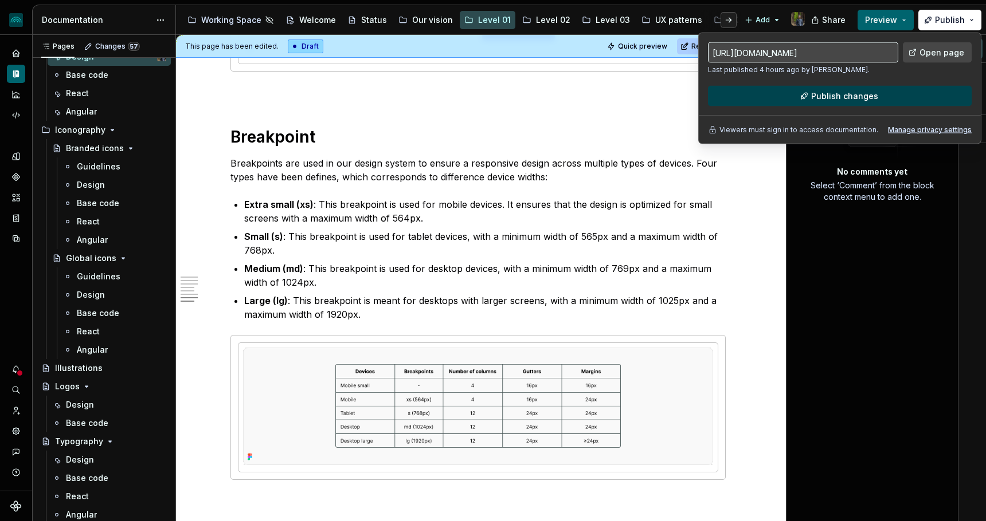
type textarea "*"
click at [748, 86] on button "Publish changes" at bounding box center [840, 96] width 264 height 21
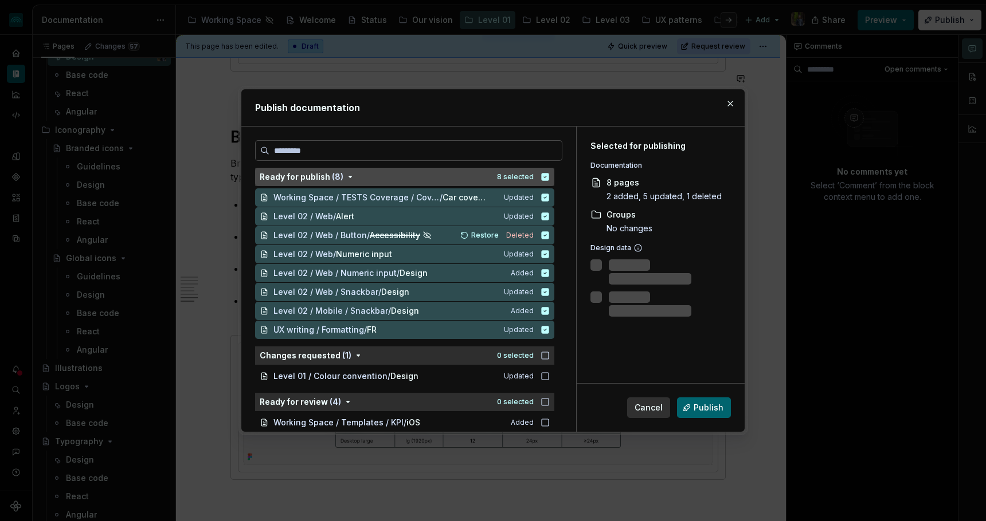
click at [554, 176] on button "Ready for publish ( 8 ) 8 selected" at bounding box center [404, 177] width 299 height 18
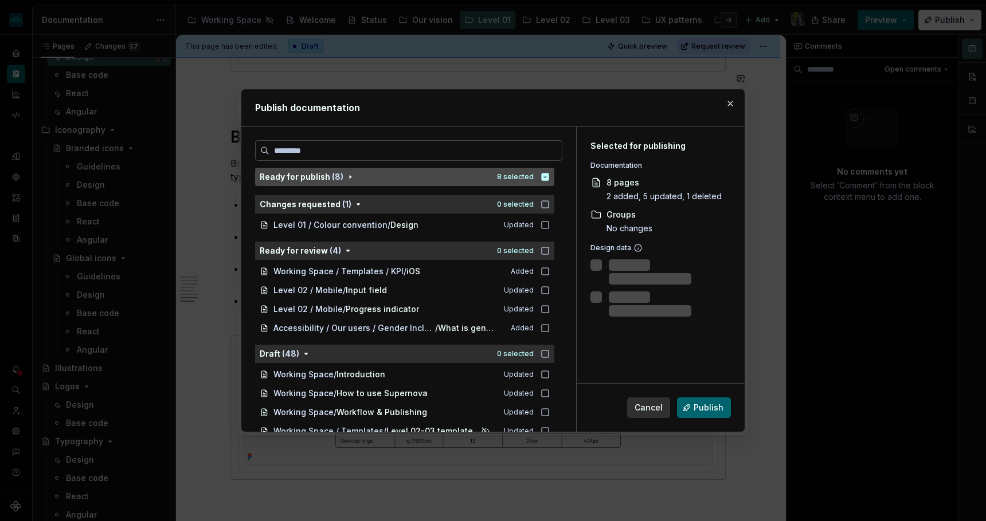
click at [549, 175] on icon "button" at bounding box center [544, 176] width 7 height 7
click at [462, 176] on div "Ready for publish ( 8 )" at bounding box center [375, 176] width 230 height 11
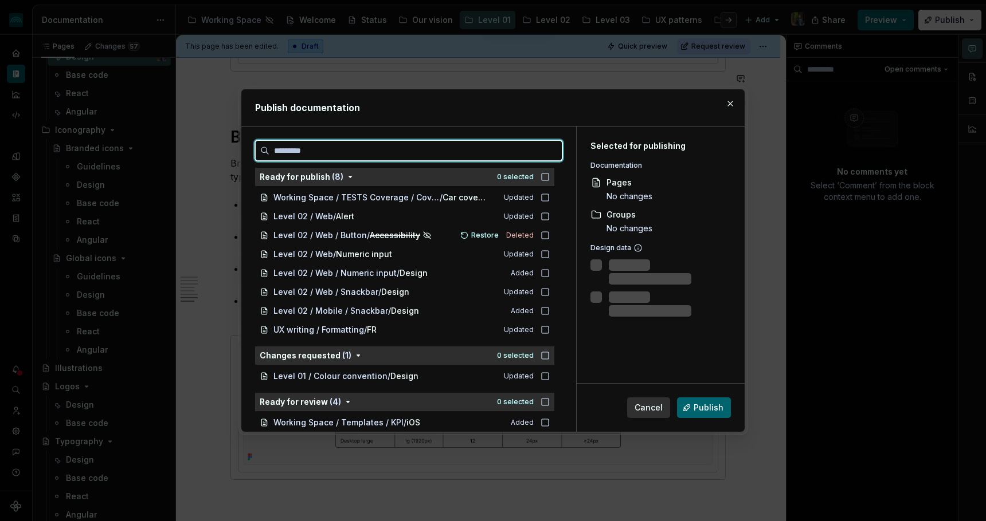
click at [462, 151] on input "search" at bounding box center [415, 150] width 292 height 11
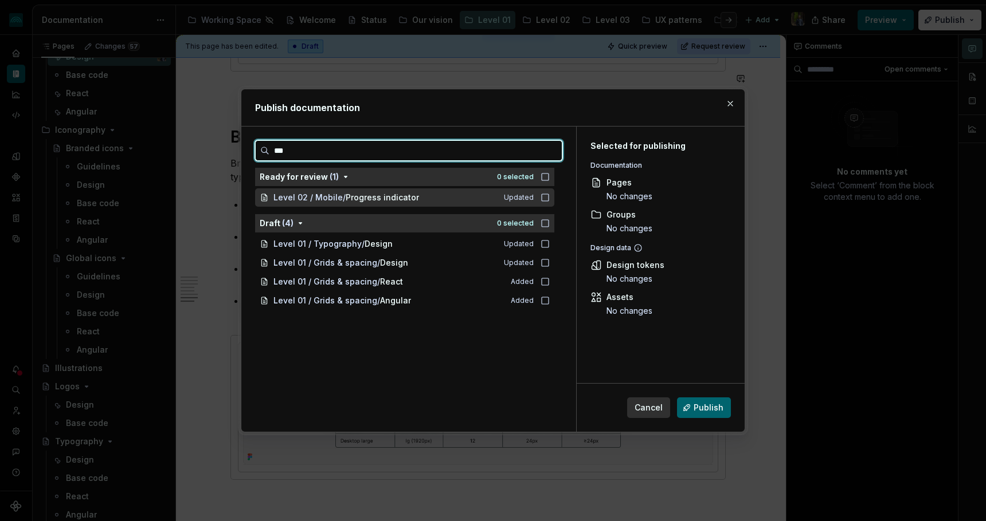
type input "****"
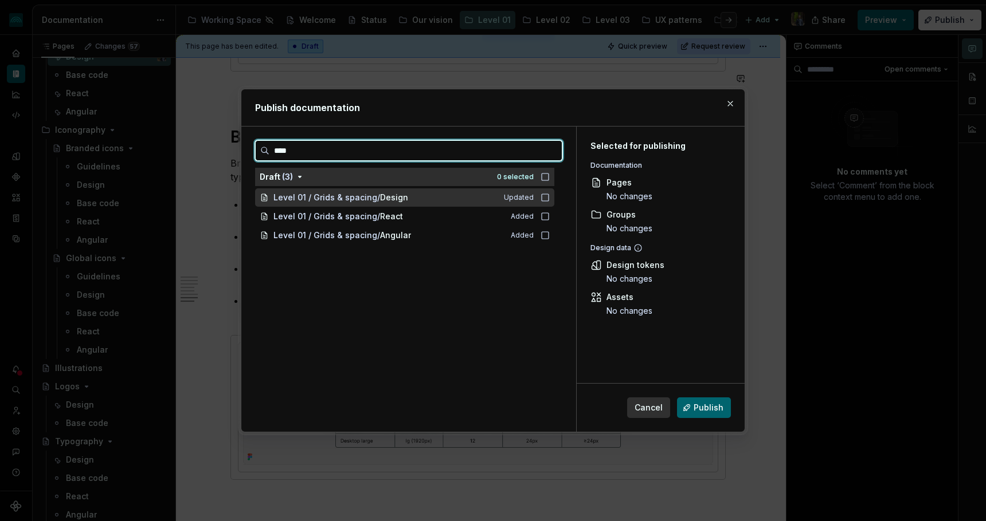
click at [378, 197] on span "/" at bounding box center [378, 197] width 3 height 11
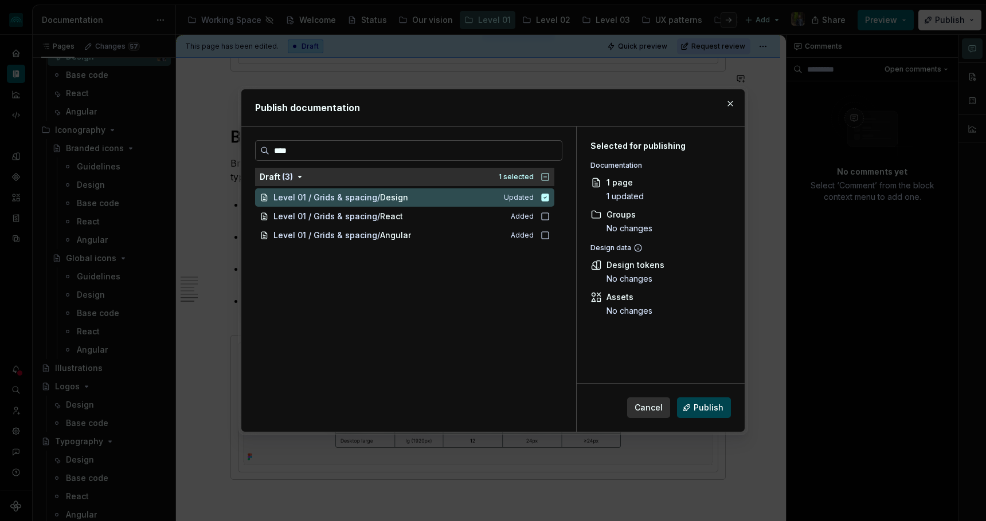
click at [703, 407] on span "Publish" at bounding box center [708, 407] width 30 height 11
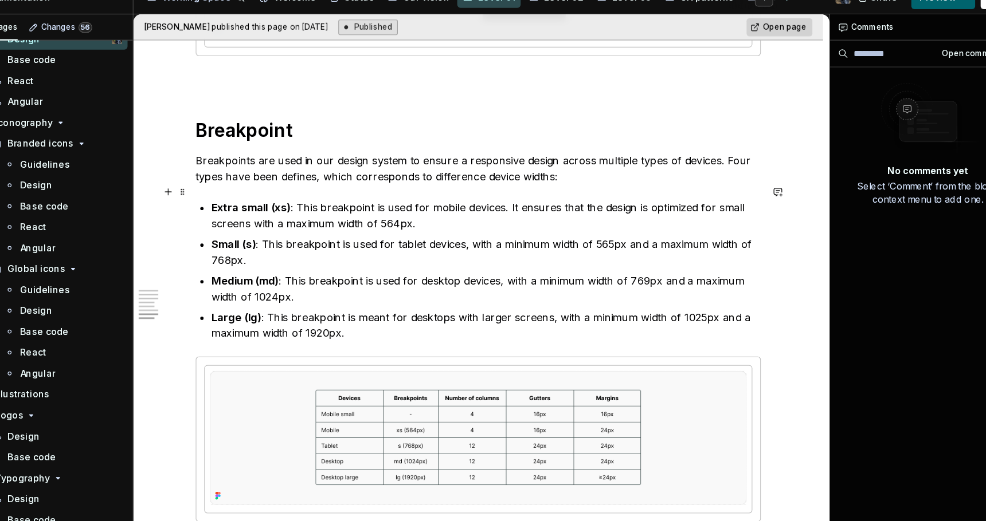
click at [407, 209] on p "Extra small (xs) : This breakpoint is used for mobile devices. It ensures that …" at bounding box center [484, 212] width 481 height 28
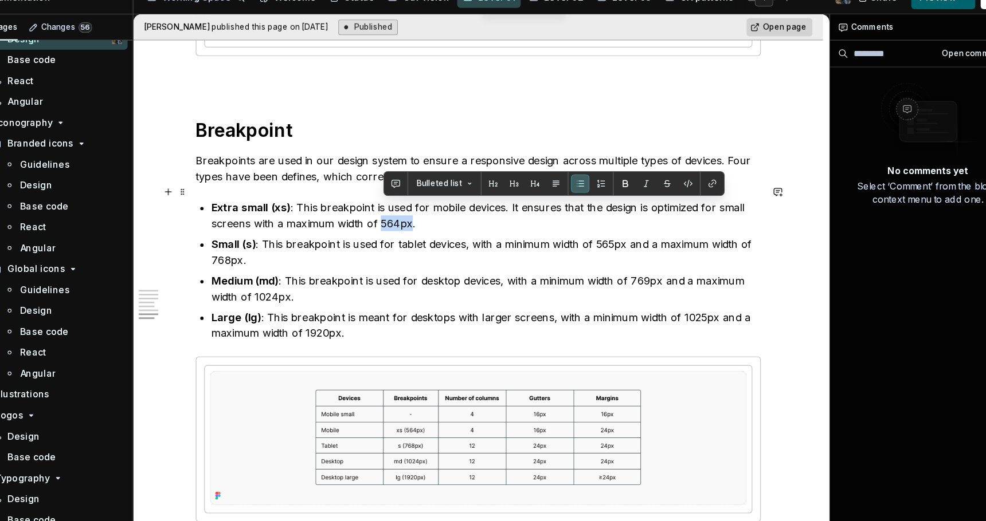
click at [407, 209] on p "Extra small (xs) : This breakpoint is used for mobile devices. It ensures that …" at bounding box center [484, 212] width 481 height 28
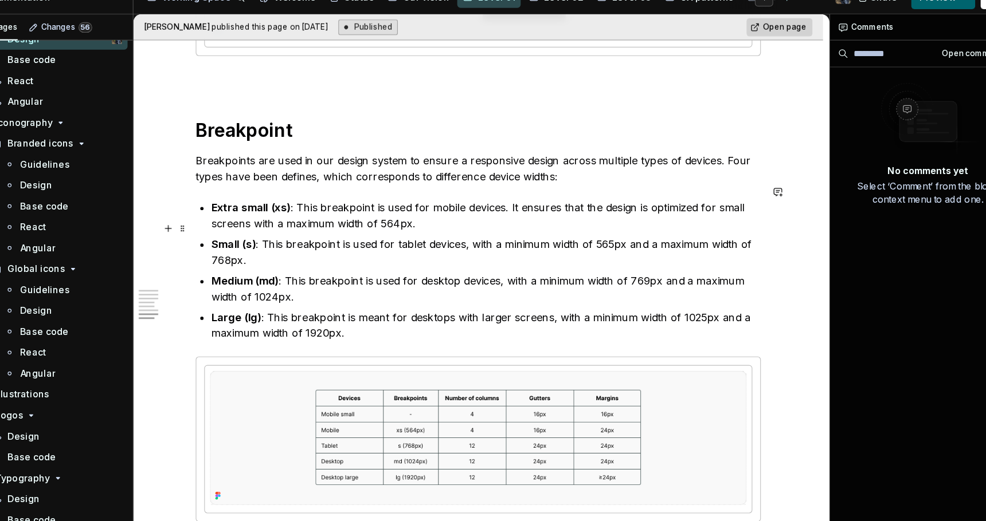
click at [585, 230] on p "Small (s) : This breakpoint is used for tablet devices, with a minimum width of…" at bounding box center [484, 244] width 481 height 28
click at [251, 240] on p "Small (s) : This breakpoint is used for tablet devices, with a minimum width of…" at bounding box center [484, 244] width 481 height 28
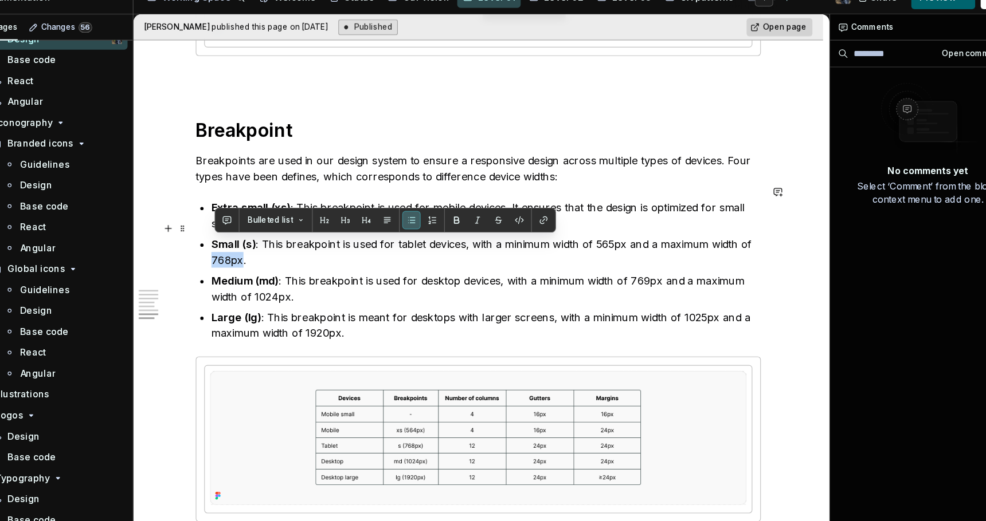
click at [251, 240] on p "Small (s) : This breakpoint is used for tablet devices, with a minimum width of…" at bounding box center [484, 244] width 481 height 28
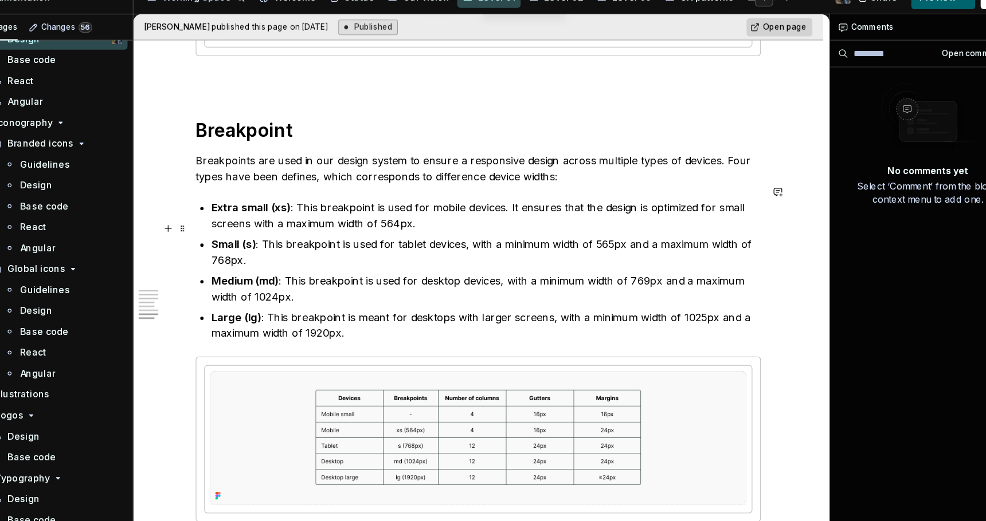
click at [328, 238] on p "Small (s) : This breakpoint is used for tablet devices, with a minimum width of…" at bounding box center [484, 244] width 481 height 28
click at [266, 230] on p "Small (s) : This breakpoint is used for tablet devices, with a minimum width of…" at bounding box center [484, 244] width 481 height 28
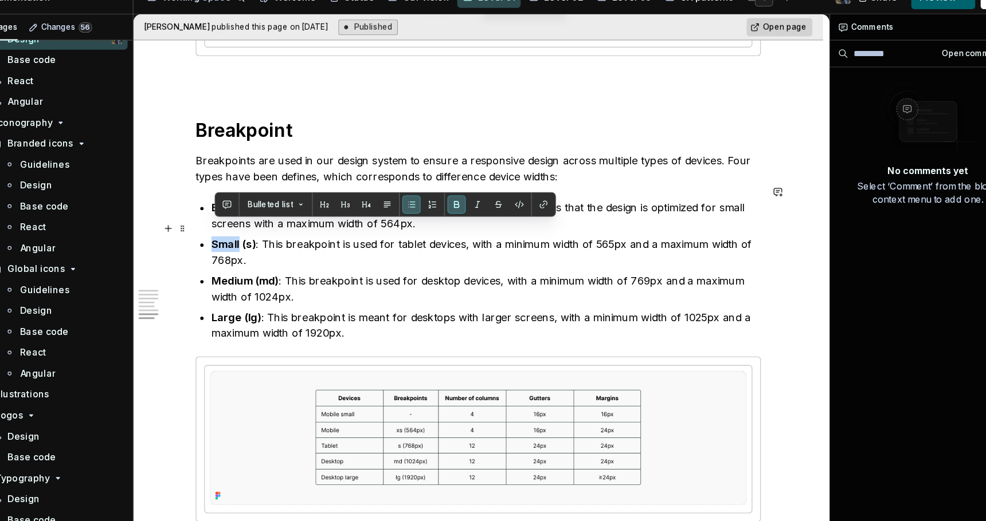
click at [266, 230] on p "Small (s) : This breakpoint is used for tablet devices, with a minimum width of…" at bounding box center [484, 244] width 481 height 28
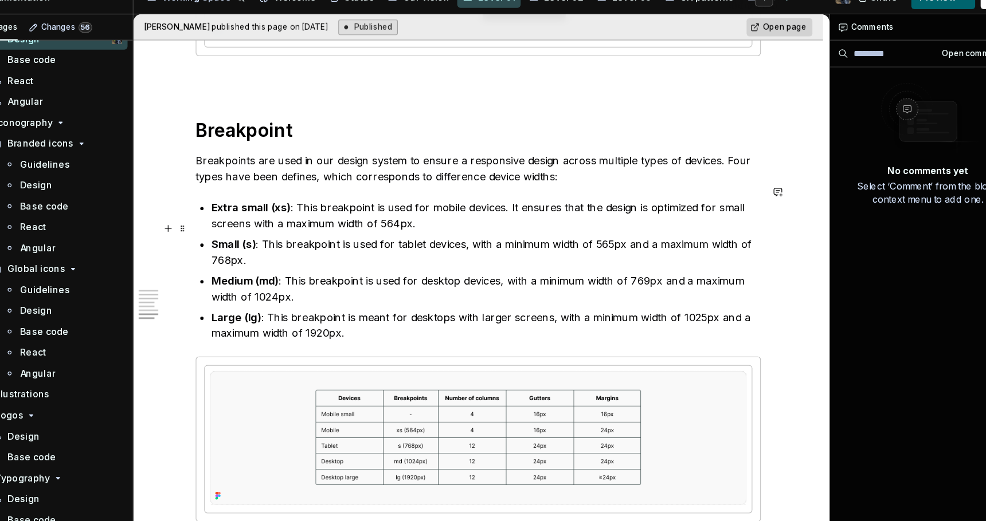
click at [417, 230] on p "Small (s) : This breakpoint is used for tablet devices, with a minimum width of…" at bounding box center [484, 244] width 481 height 28
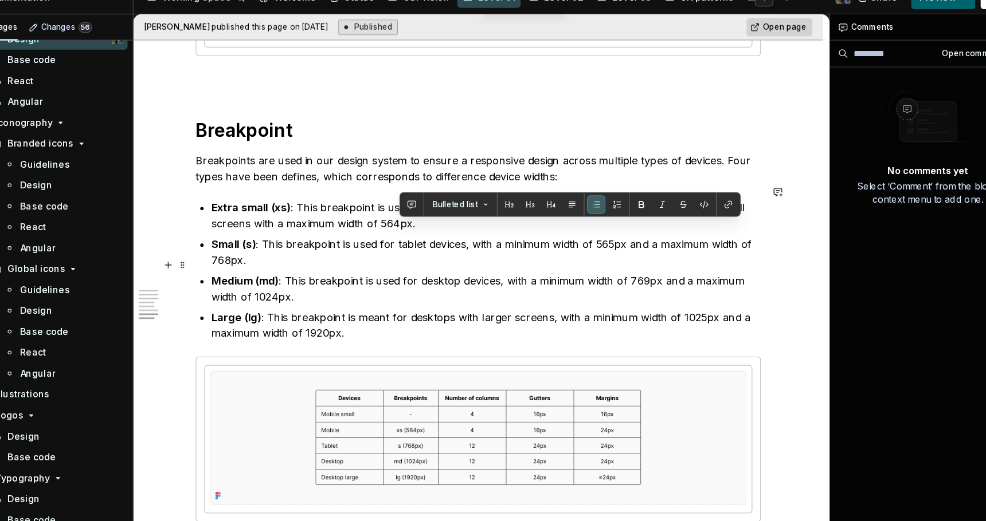
click at [457, 262] on p "Medium (md) : This breakpoint is used for desktop devices, with a minimum width…" at bounding box center [484, 276] width 481 height 28
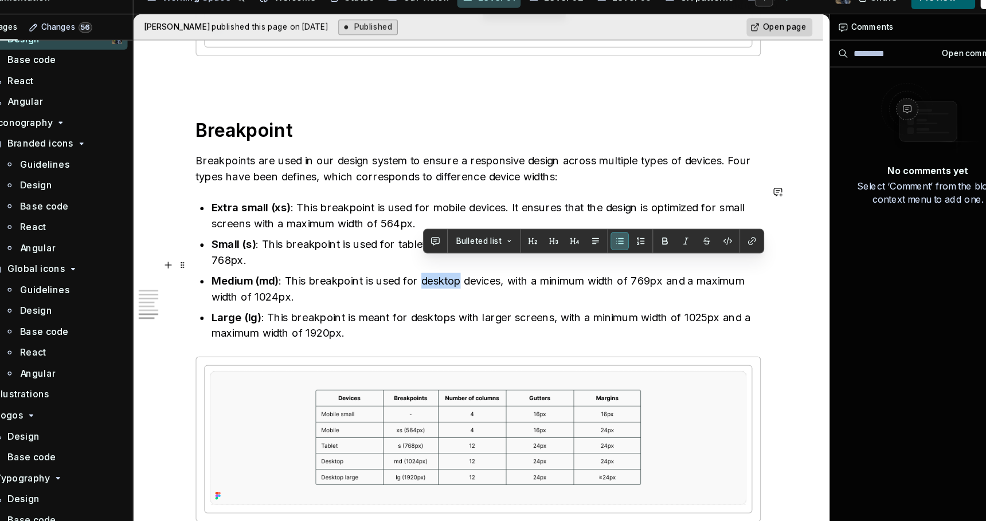
click at [457, 262] on p "Medium (md) : This breakpoint is used for desktop devices, with a minimum width…" at bounding box center [484, 276] width 481 height 28
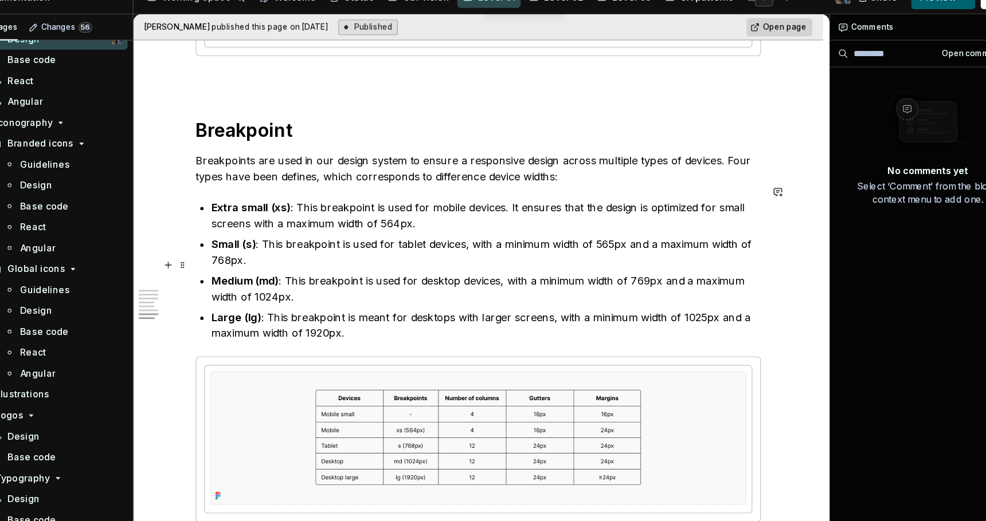
click at [628, 262] on p "Medium (md) : This breakpoint is used for desktop devices, with a minimum width…" at bounding box center [484, 276] width 481 height 28
click at [665, 294] on p "Large (lg) : This breakpoint is meant for desktops with larger screens, with a …" at bounding box center [484, 308] width 481 height 28
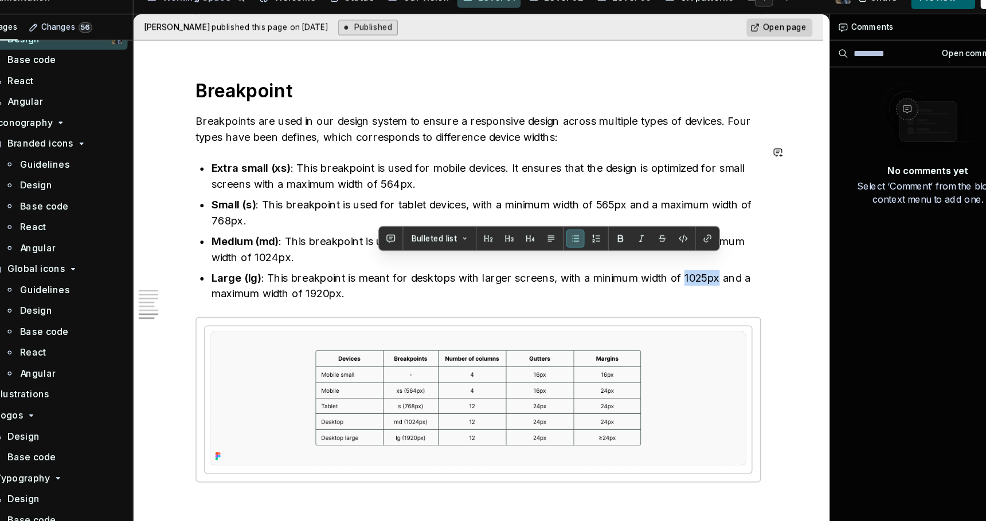
scroll to position [3066, 0]
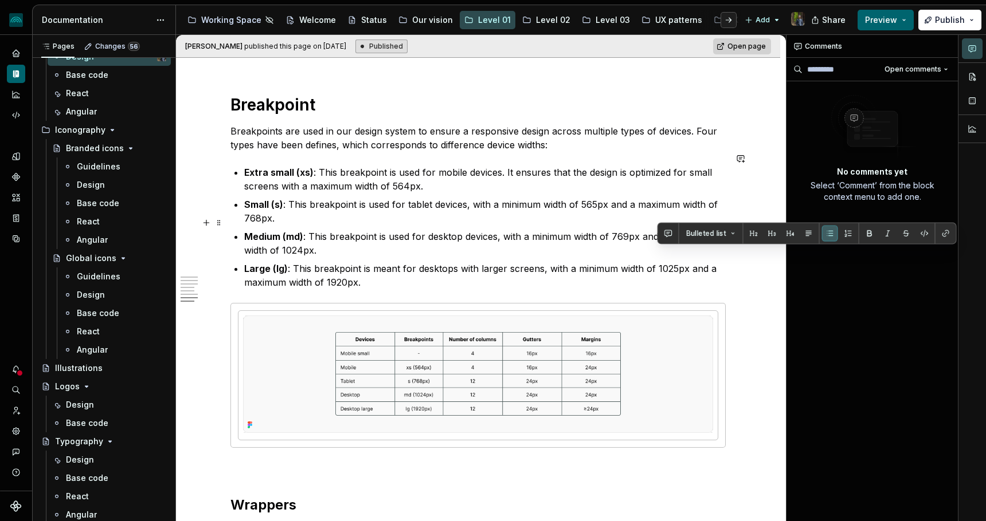
click at [426, 240] on p "Medium (md) : This breakpoint is used for desktop devices, with a minimum width…" at bounding box center [484, 244] width 481 height 28
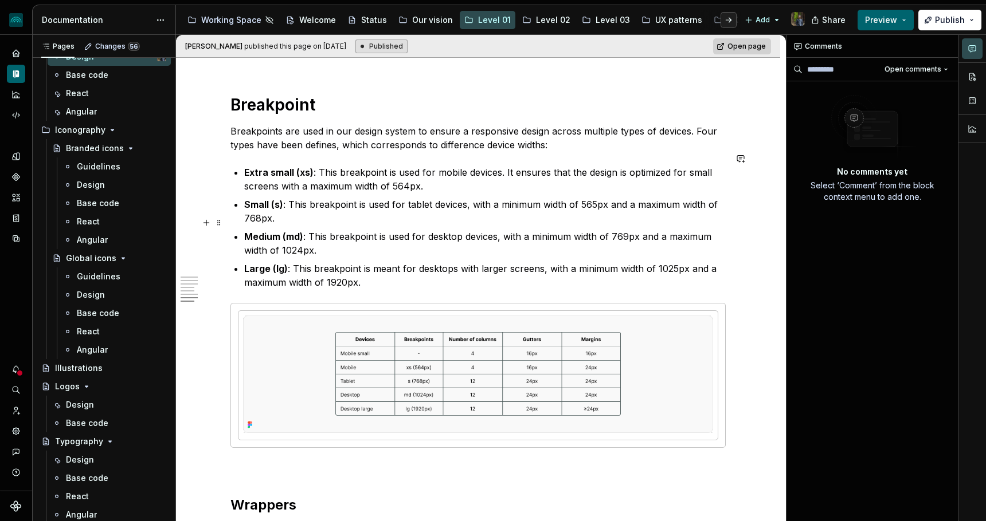
click at [435, 230] on p "Medium (md) : This breakpoint is used for desktop devices, with a minimum width…" at bounding box center [484, 244] width 481 height 28
click at [259, 199] on strong "Small (s)" at bounding box center [263, 204] width 39 height 11
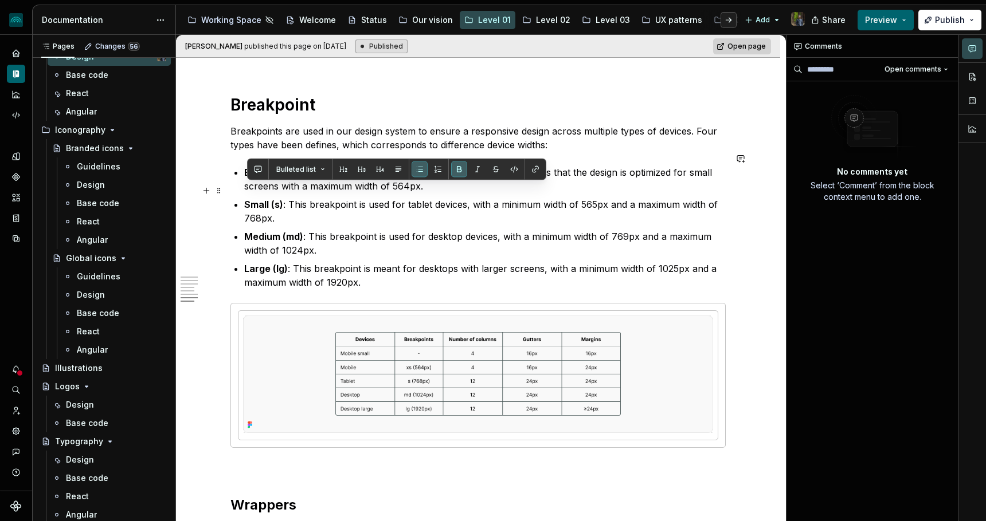
click at [423, 198] on p "Small (s) : This breakpoint is used for tablet devices, with a minimum width of…" at bounding box center [484, 212] width 481 height 28
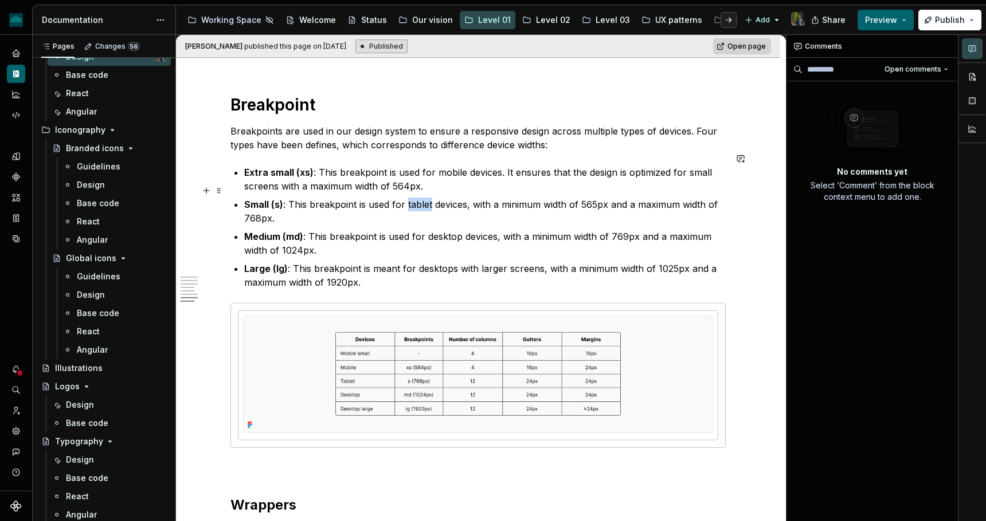
click at [423, 198] on p "Small (s) : This breakpoint is used for tablet devices, with a minimum width of…" at bounding box center [484, 212] width 481 height 28
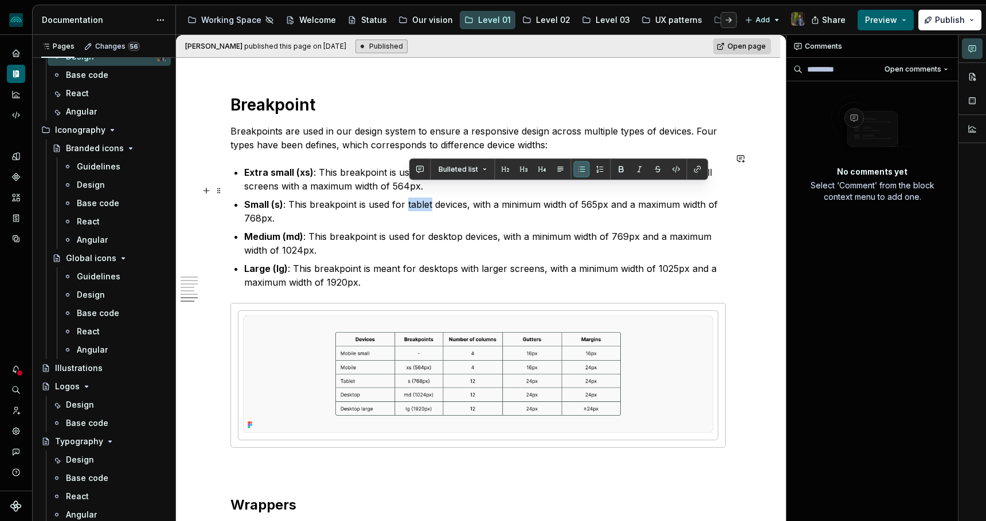
click at [423, 198] on p "Small (s) : This breakpoint is used for tablet devices, with a minimum width of…" at bounding box center [484, 212] width 481 height 28
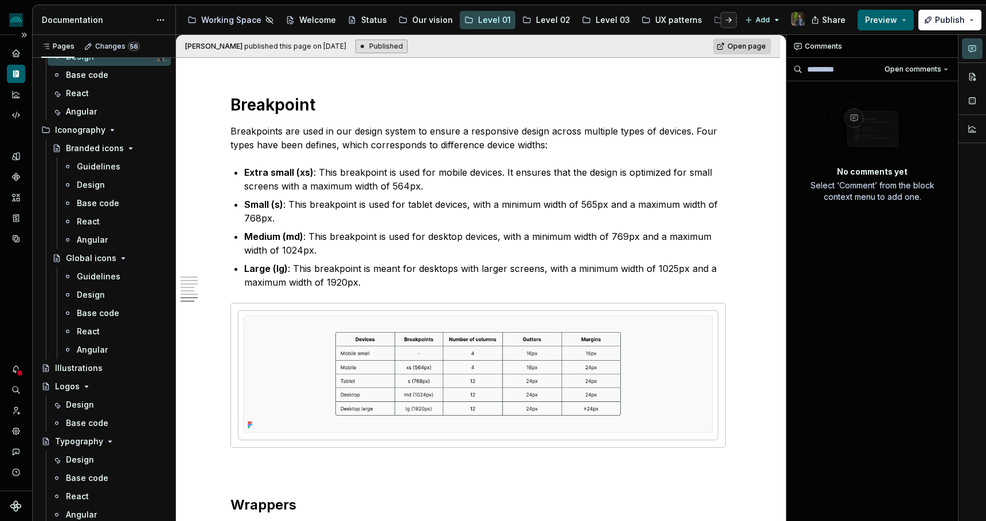
click at [21, 374] on div at bounding box center [19, 373] width 7 height 7
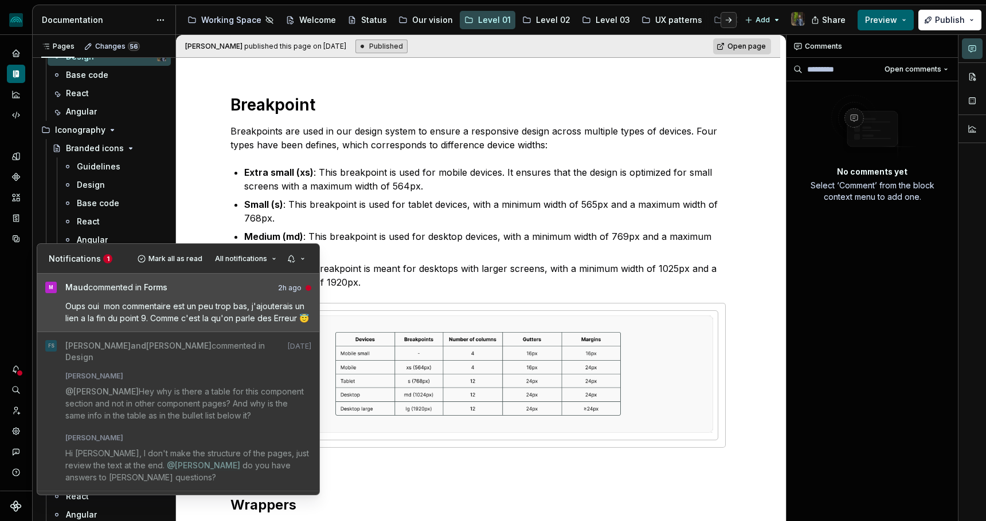
click at [172, 290] on div "[PERSON_NAME] commented in Forms 2h ago" at bounding box center [188, 289] width 246 height 15
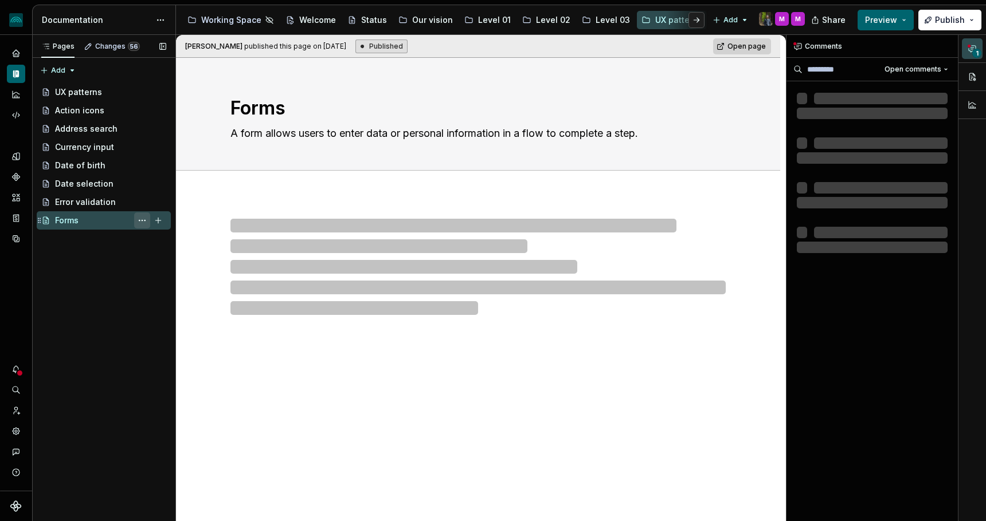
type textarea "*"
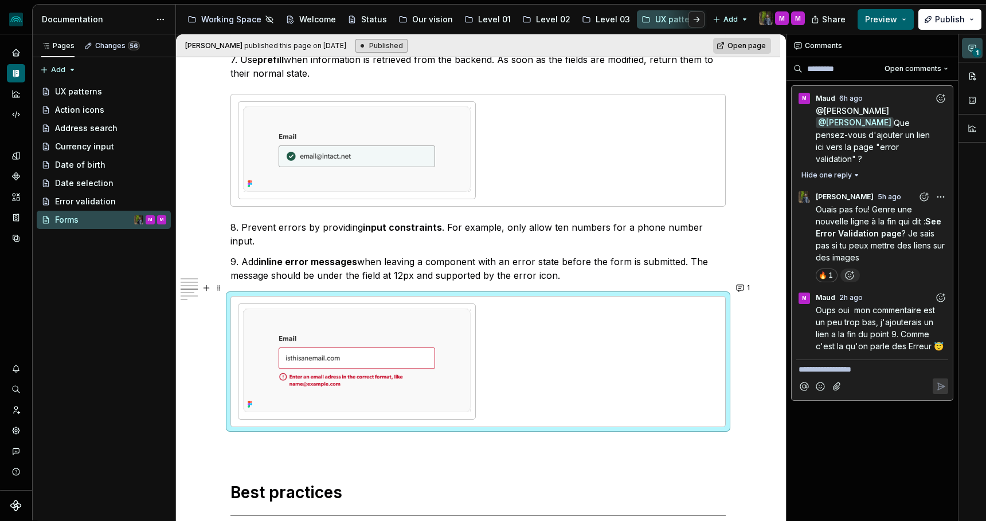
scroll to position [1482, 0]
click at [941, 292] on icon "Add reaction" at bounding box center [940, 297] width 11 height 11
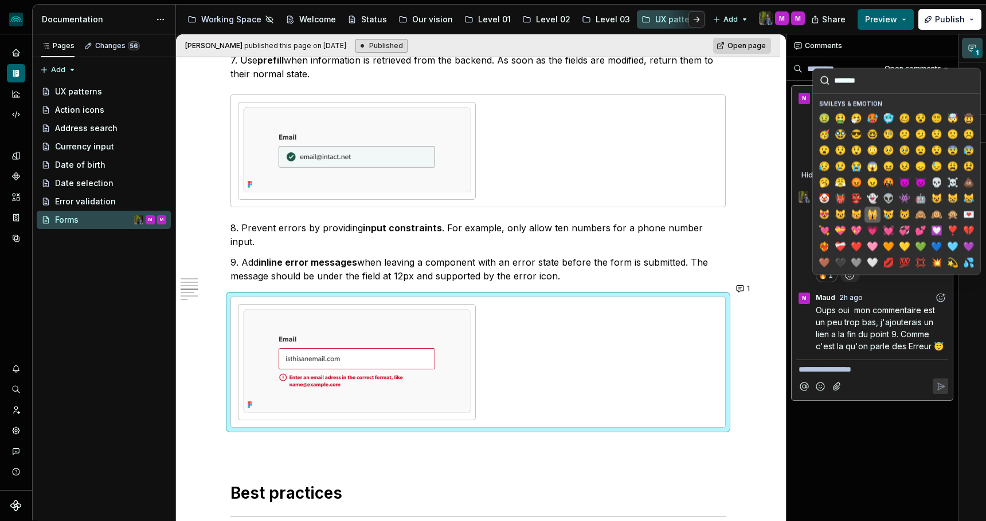
scroll to position [103, 0]
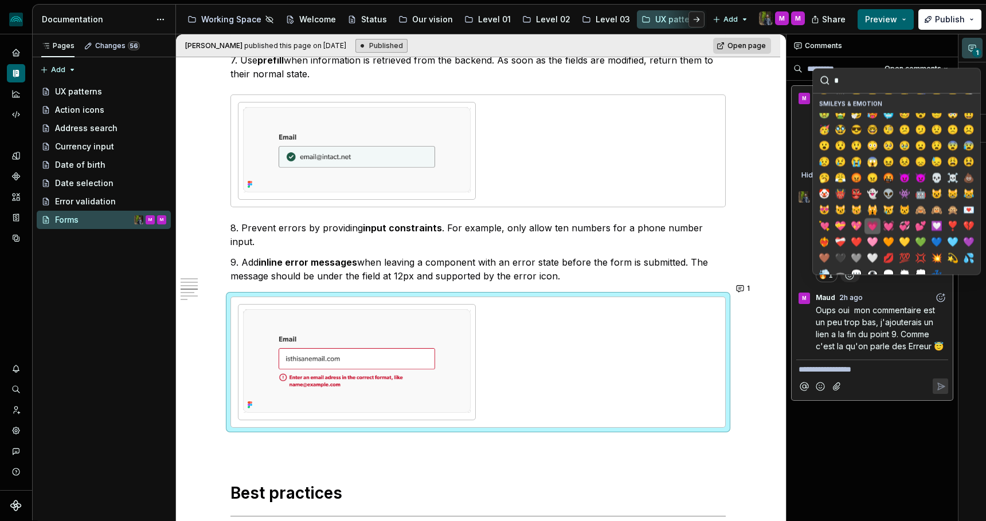
type input "**"
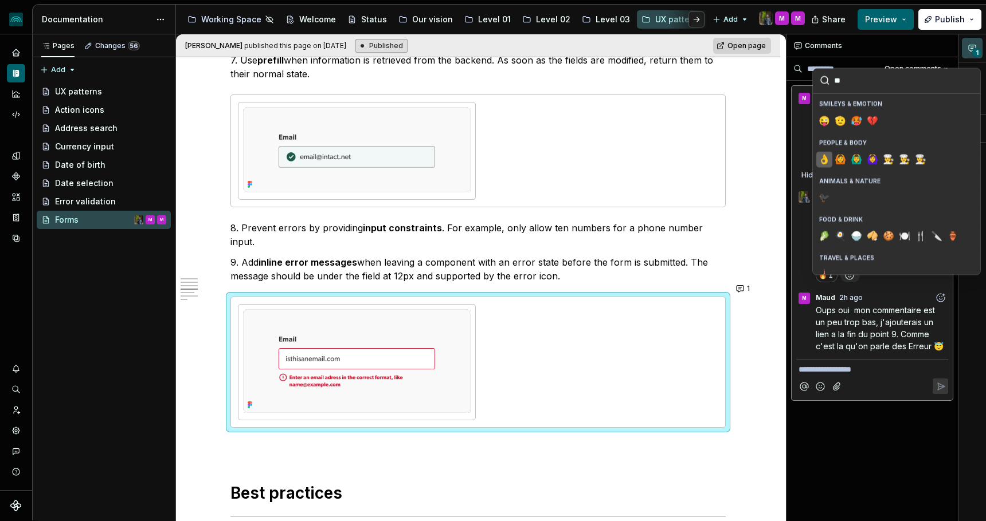
click at [823, 160] on span "👌" at bounding box center [823, 159] width 9 height 11
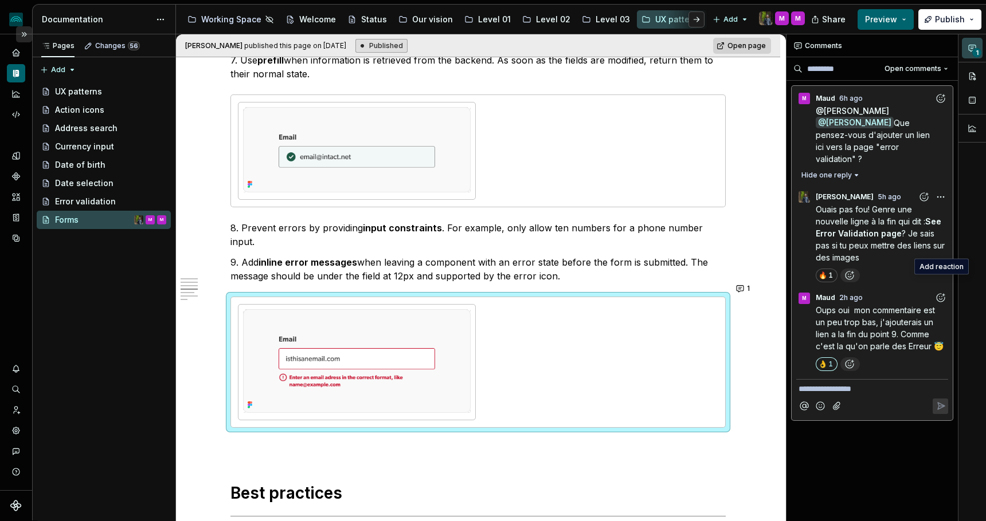
click at [27, 33] on button "Expand sidebar" at bounding box center [24, 34] width 16 height 16
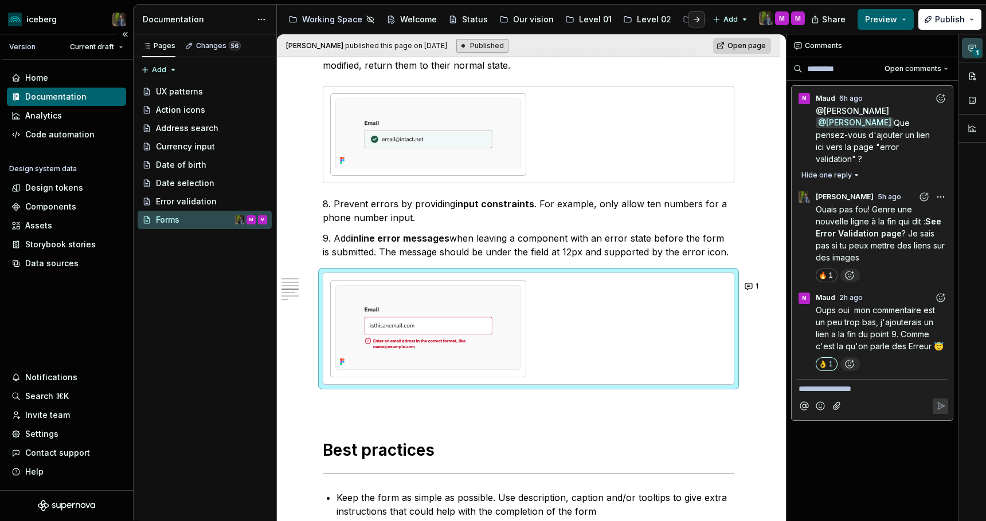
scroll to position [1441, 0]
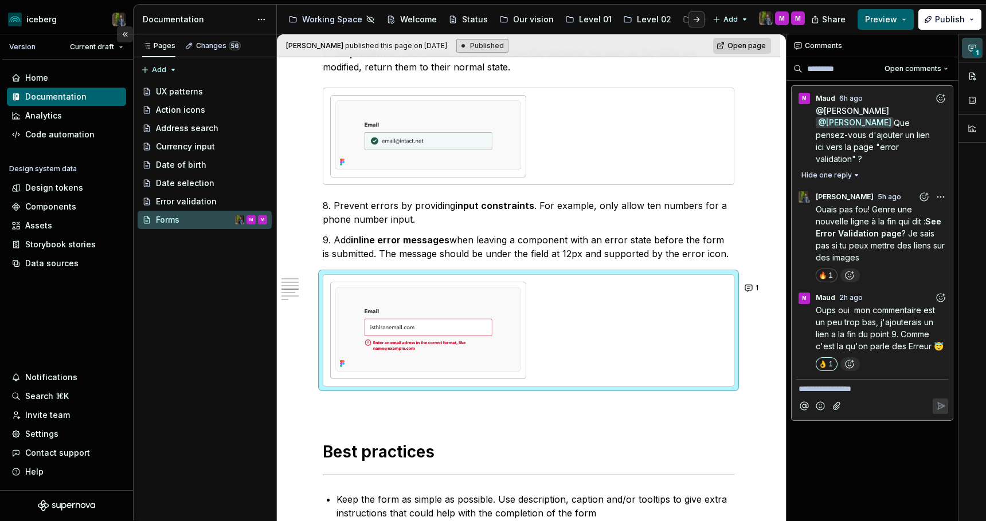
click at [125, 34] on button "Collapse sidebar" at bounding box center [125, 34] width 16 height 16
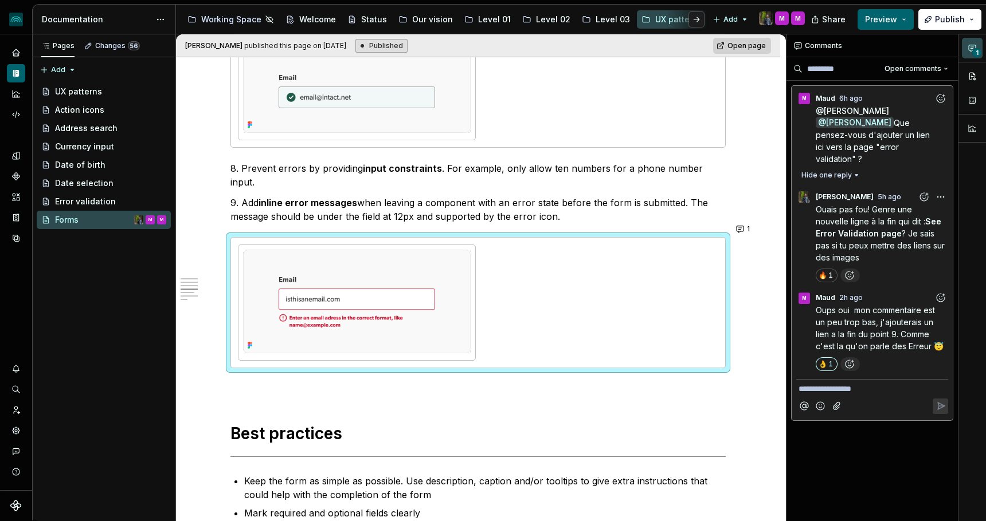
scroll to position [1496, 0]
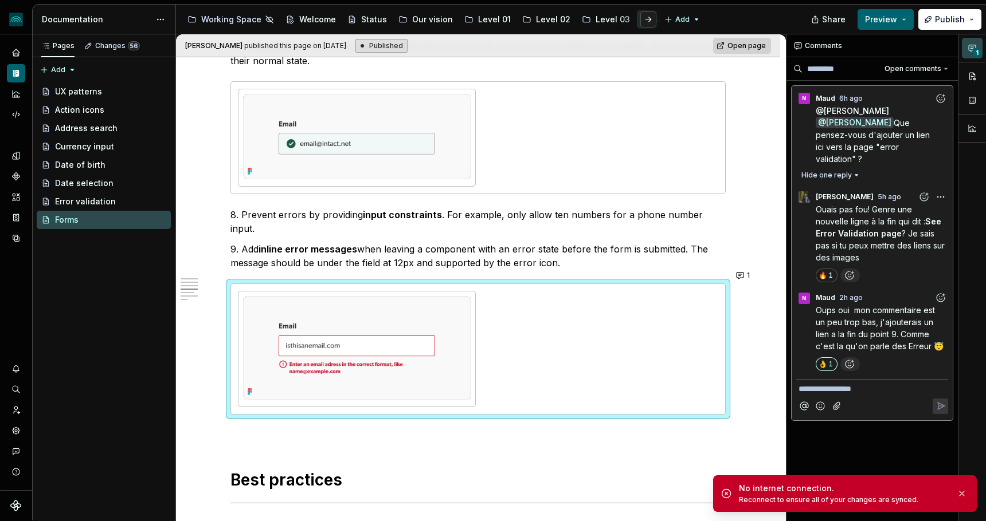
type textarea "*"
